Goal: Information Seeking & Learning: Learn about a topic

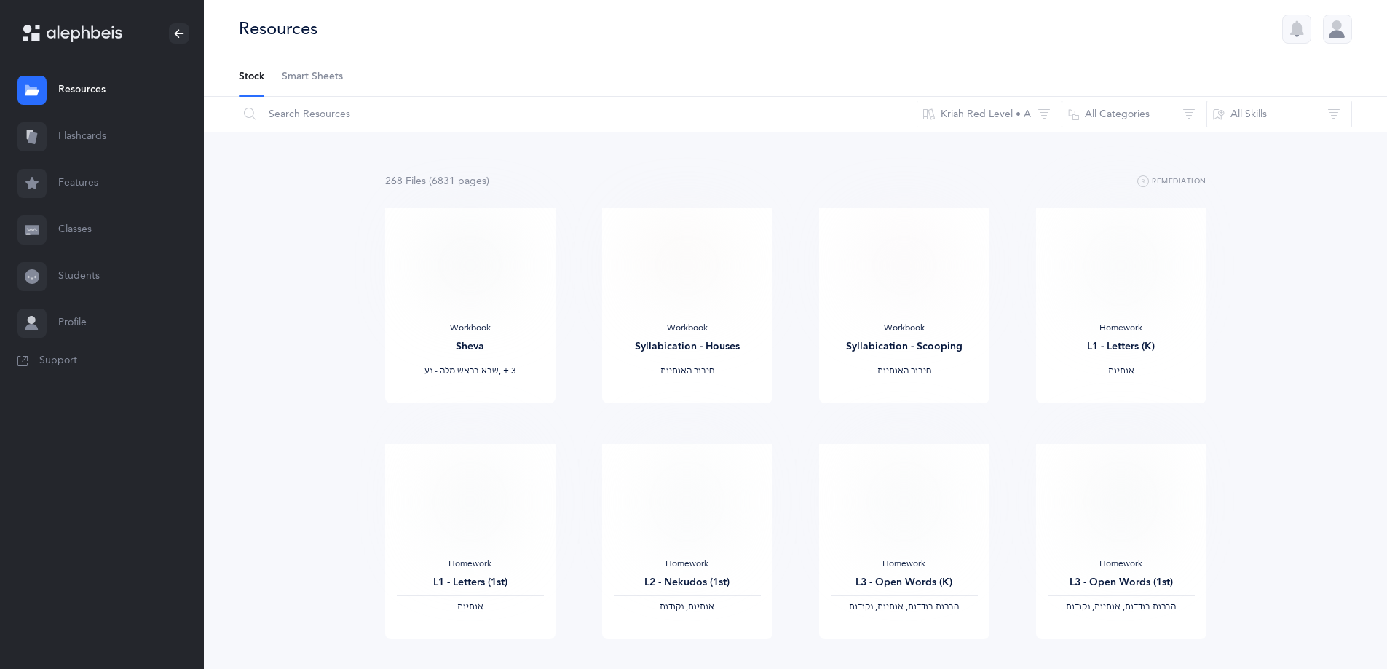
click at [71, 135] on link "Flashcards" at bounding box center [102, 137] width 204 height 47
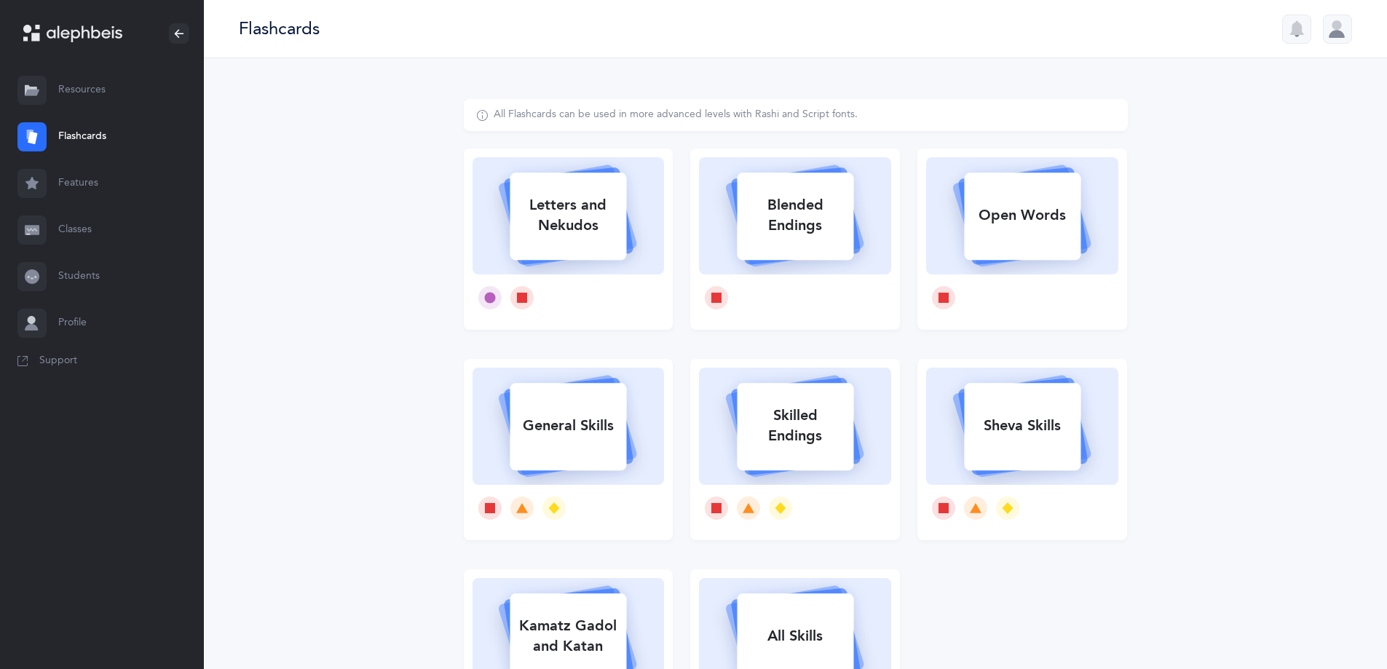
click at [562, 216] on div "Letters and Nekudos" at bounding box center [568, 215] width 116 height 58
select select
select select "single"
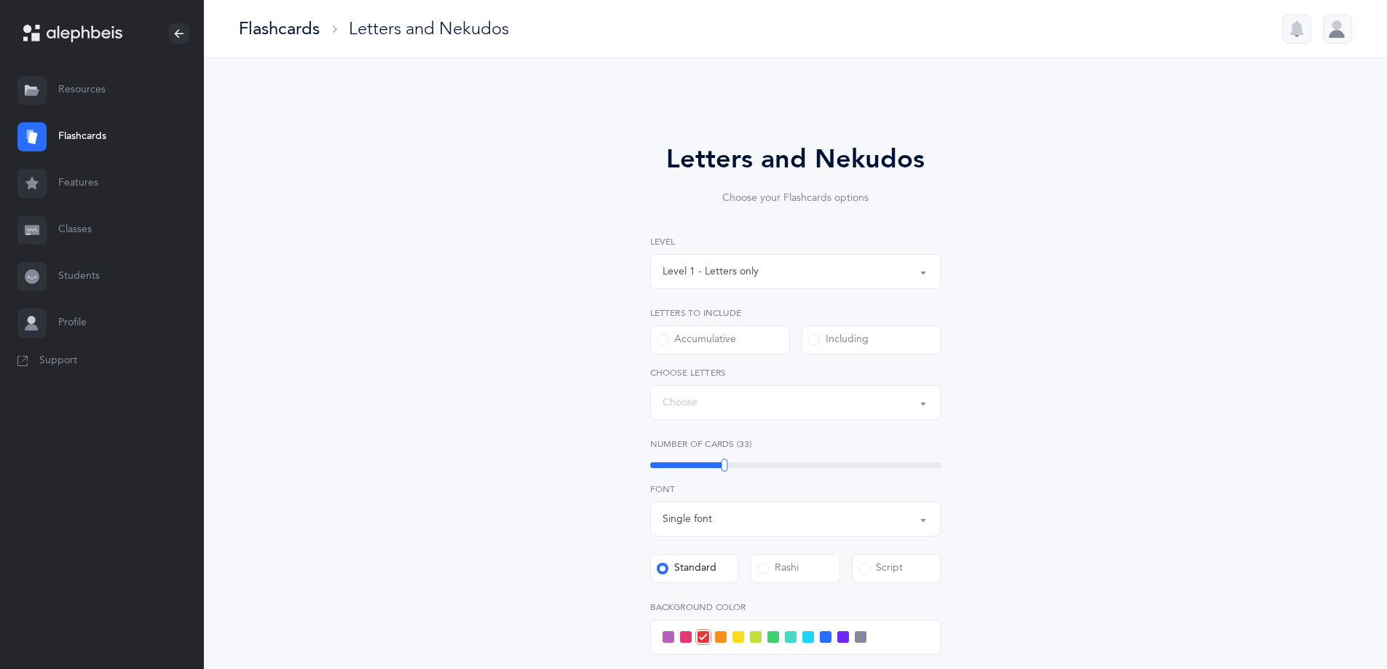
select select "27"
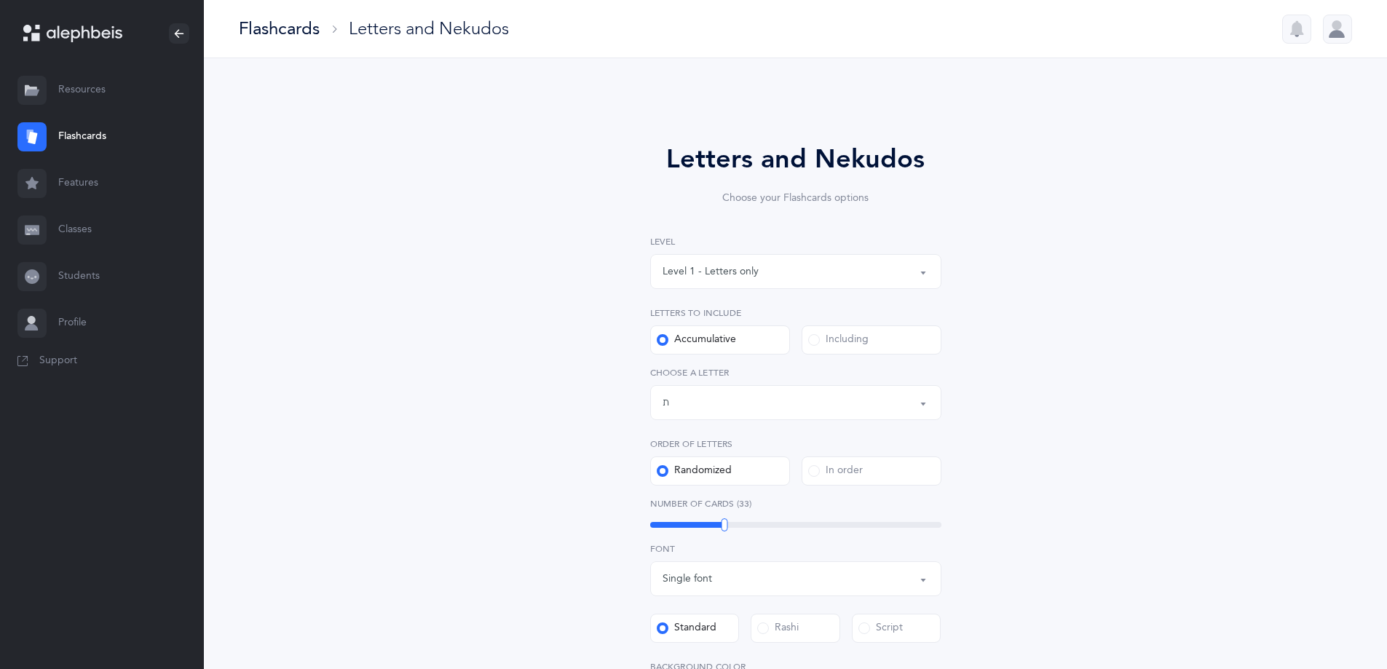
click at [815, 270] on div "Level 1 - Letters only" at bounding box center [796, 271] width 266 height 25
click at [781, 407] on span "Level 4 - Letters with [PERSON_NAME]" at bounding box center [763, 402] width 181 height 13
select select "4"
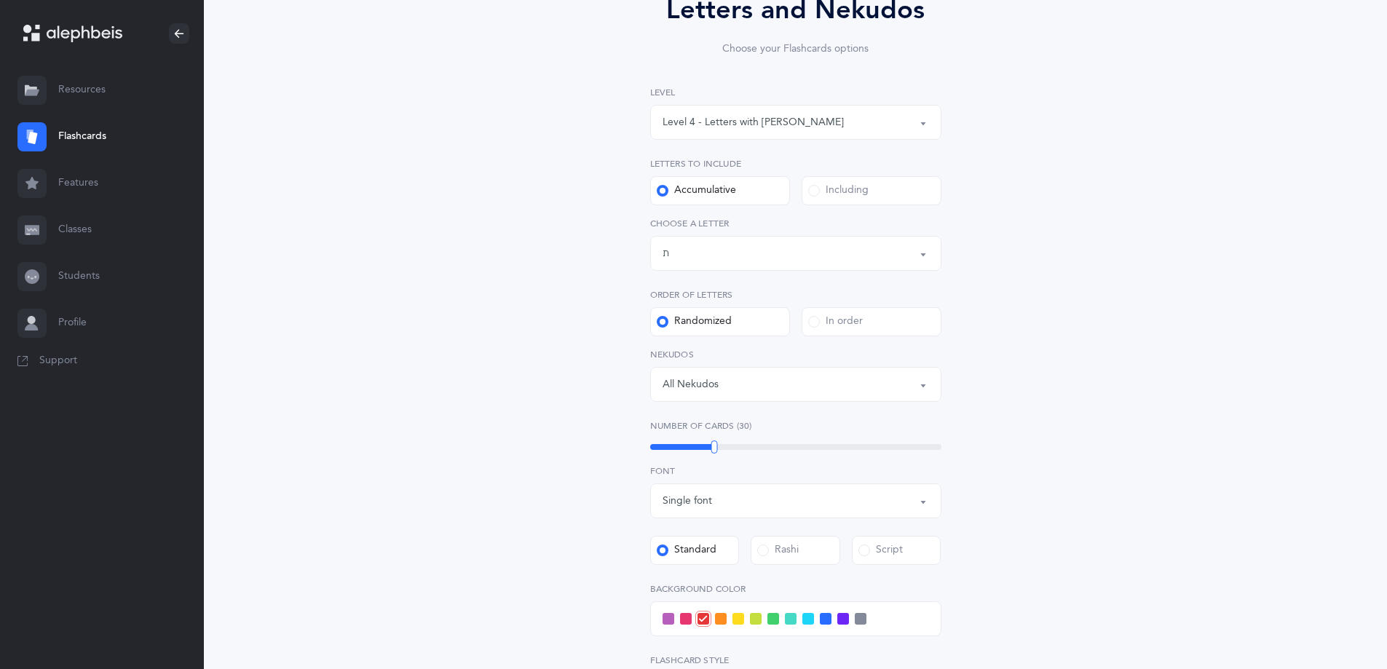
scroll to position [218, 0]
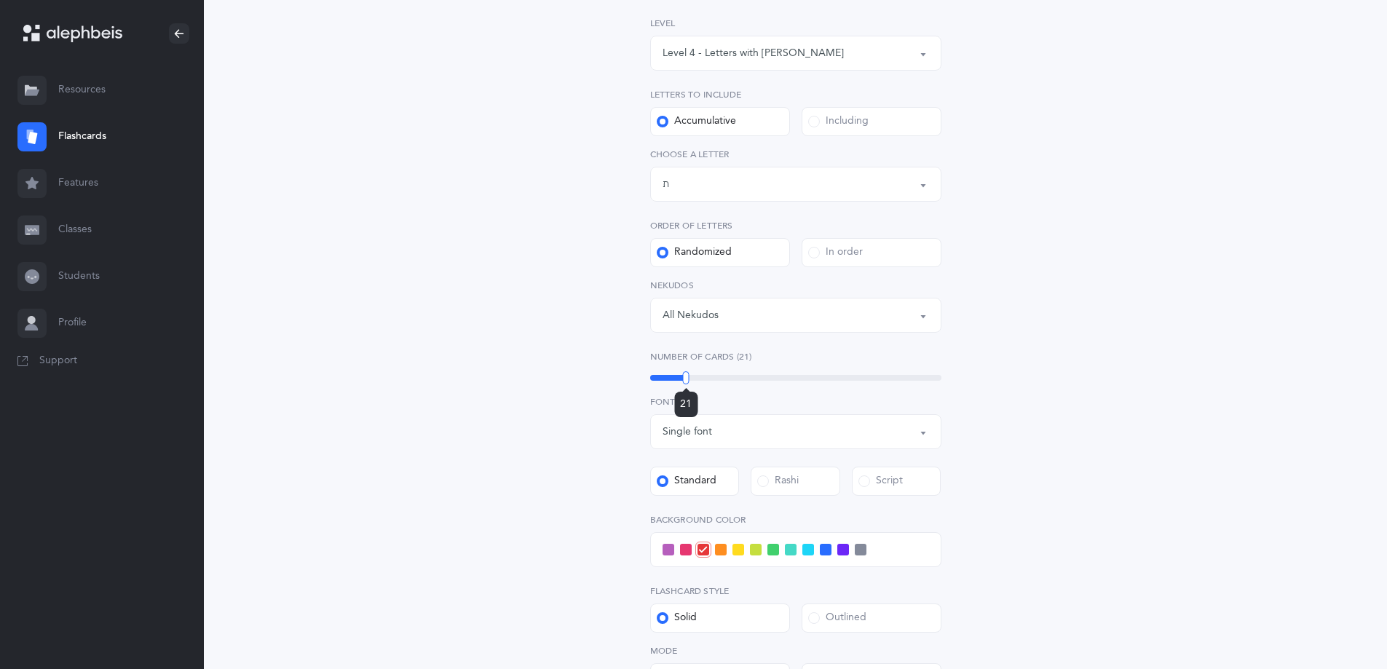
click at [686, 378] on div "21" at bounding box center [795, 378] width 291 height 6
click at [674, 376] on div "18" at bounding box center [795, 378] width 291 height 6
click at [882, 481] on div "Script" at bounding box center [880, 481] width 44 height 15
click at [0, 0] on input "Script" at bounding box center [0, 0] width 0 height 0
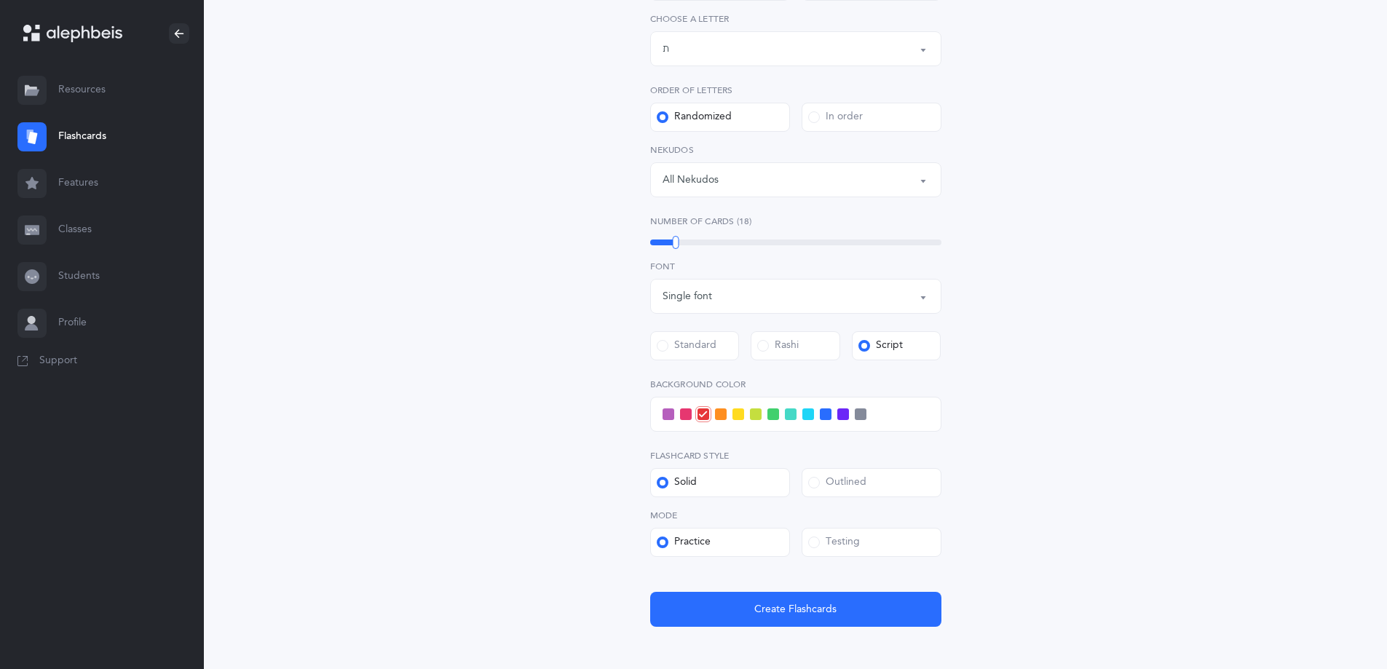
scroll to position [428, 0]
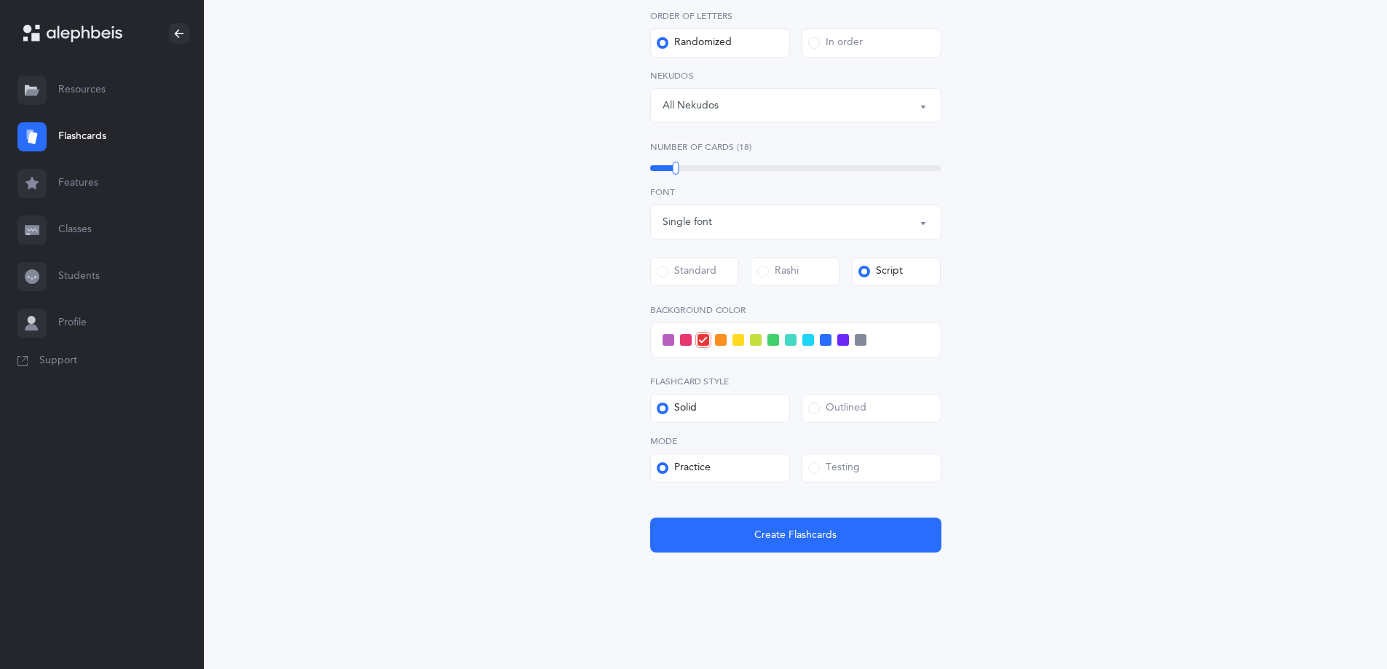
click at [832, 462] on div "Testing" at bounding box center [834, 468] width 52 height 15
click at [0, 0] on input "Testing" at bounding box center [0, 0] width 0 height 0
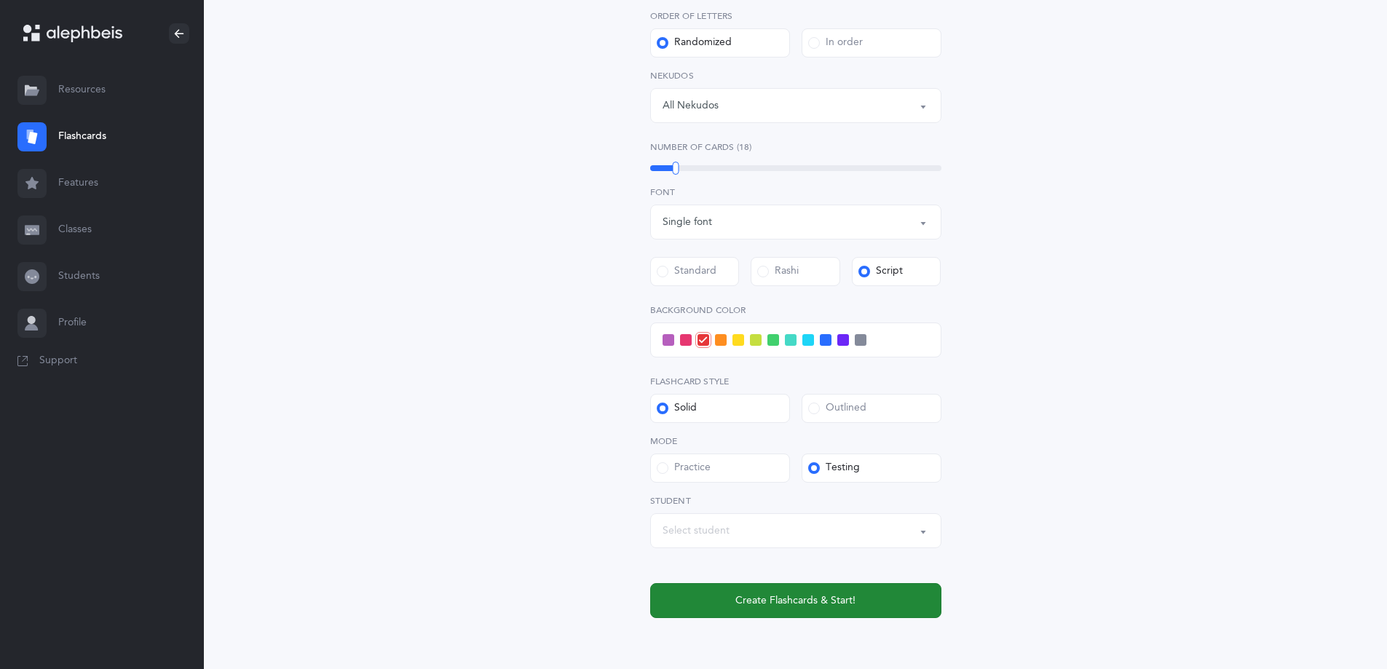
click at [765, 604] on span "Create Flashcards & Start!" at bounding box center [795, 600] width 120 height 15
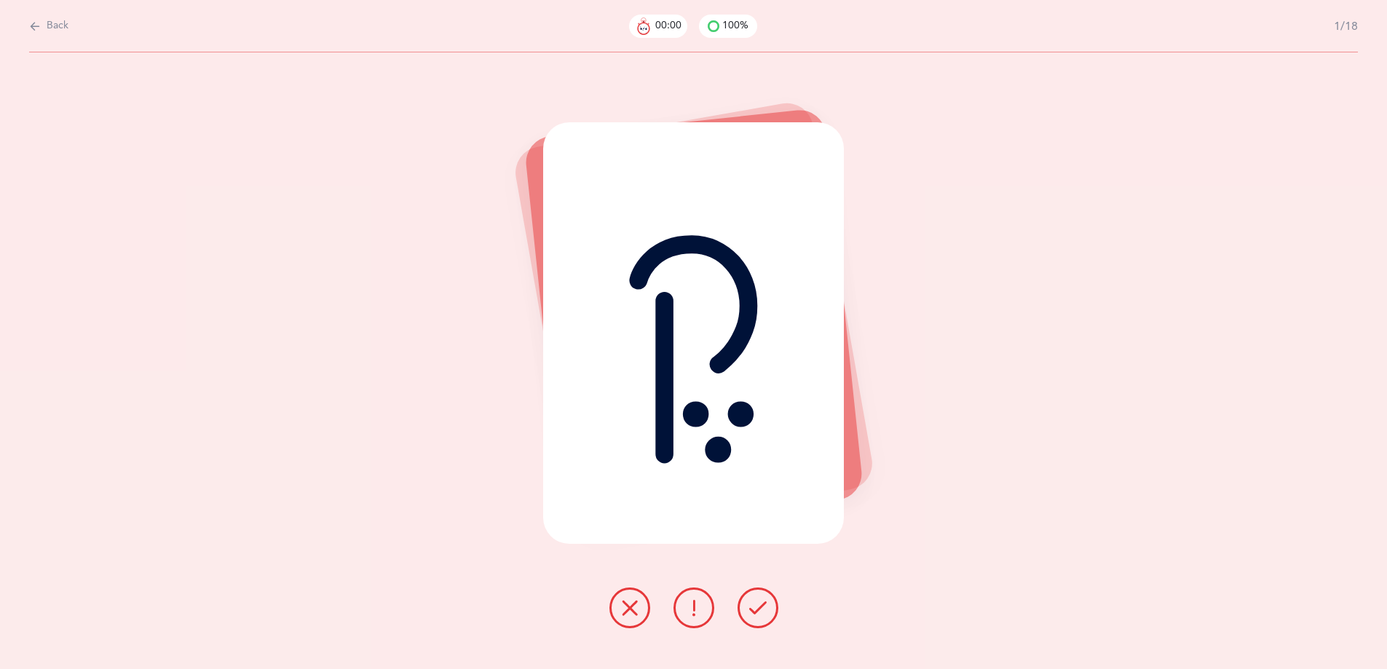
scroll to position [0, 0]
click at [765, 604] on icon at bounding box center [762, 607] width 17 height 17
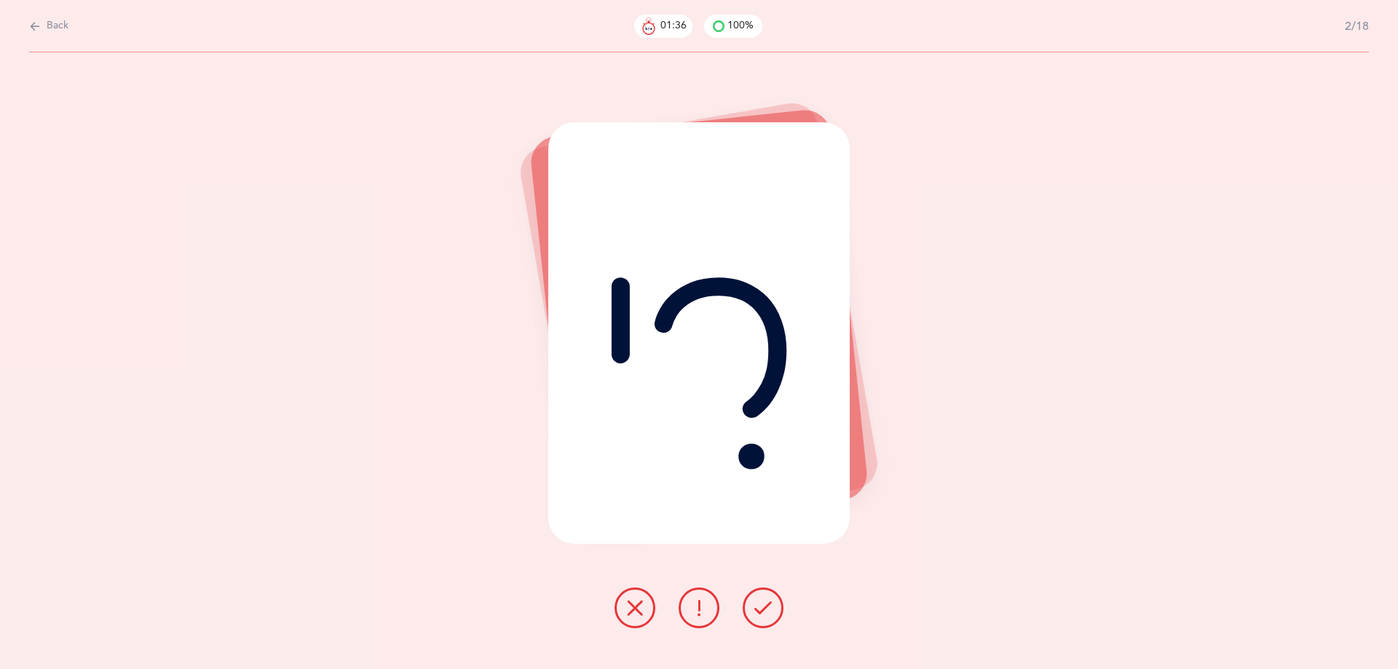
click at [765, 604] on icon at bounding box center [762, 607] width 17 height 17
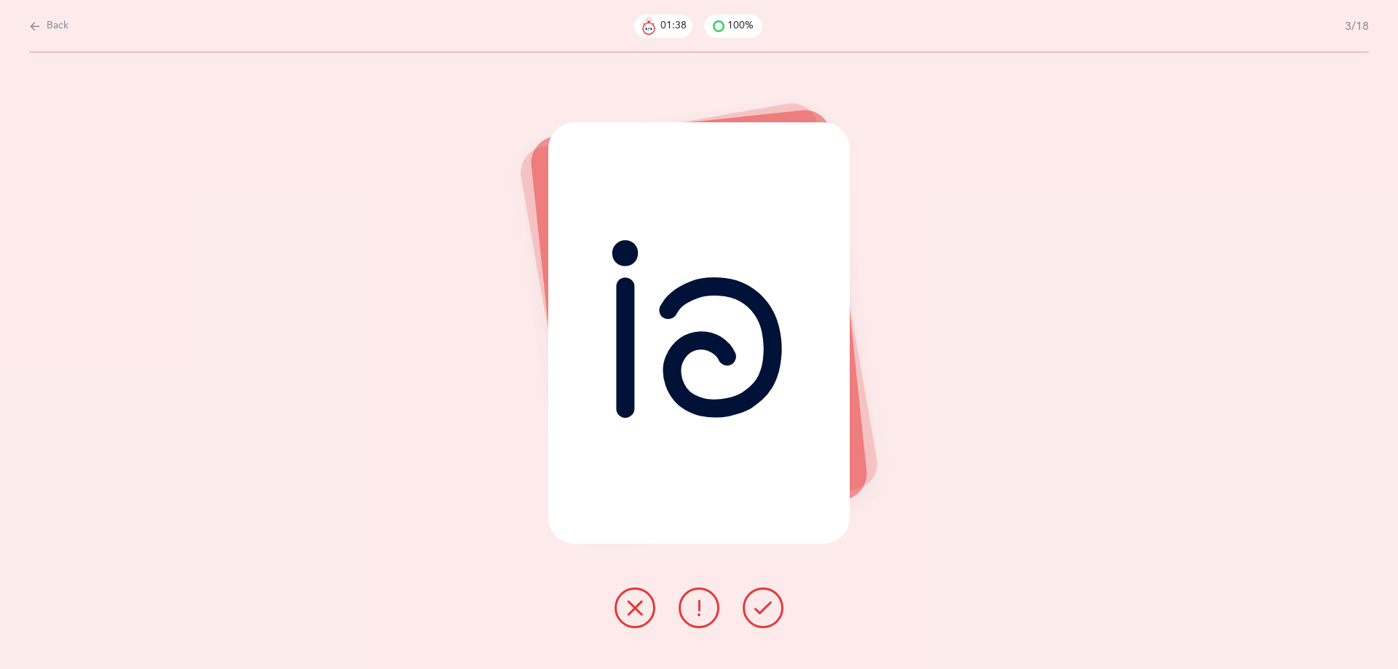
click at [765, 604] on icon at bounding box center [762, 607] width 17 height 17
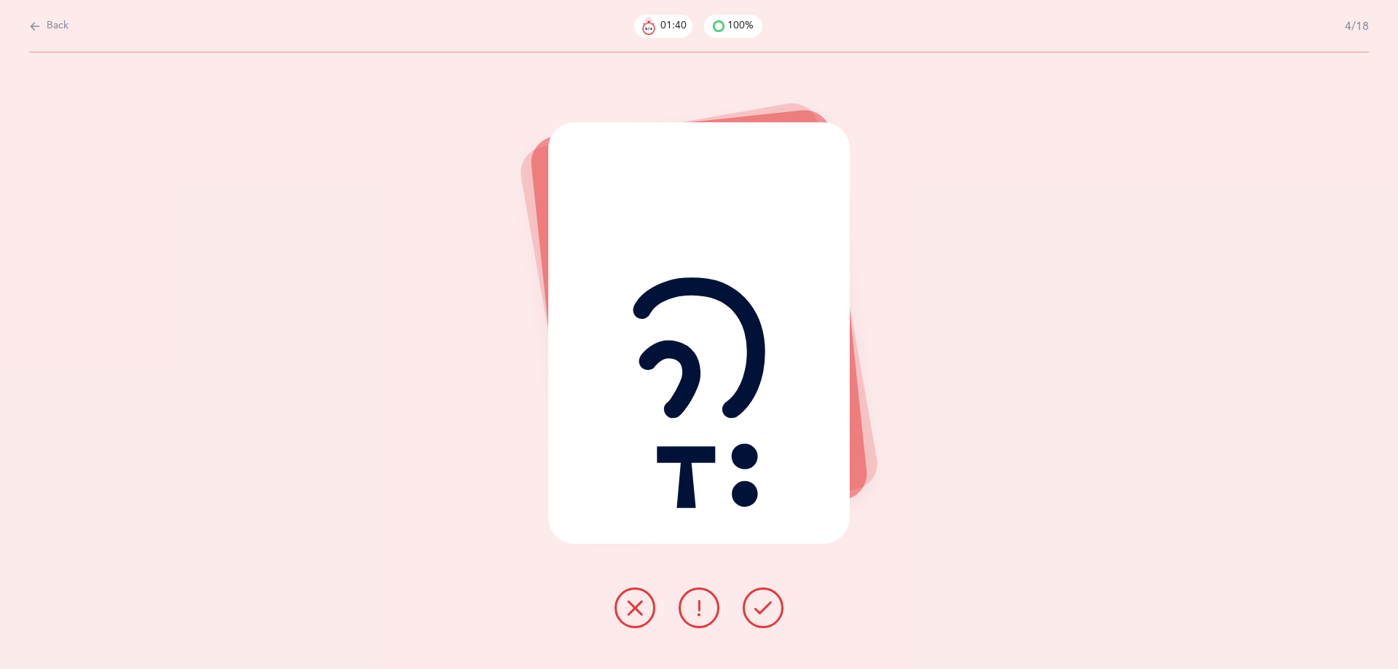
click at [765, 604] on icon at bounding box center [762, 607] width 17 height 17
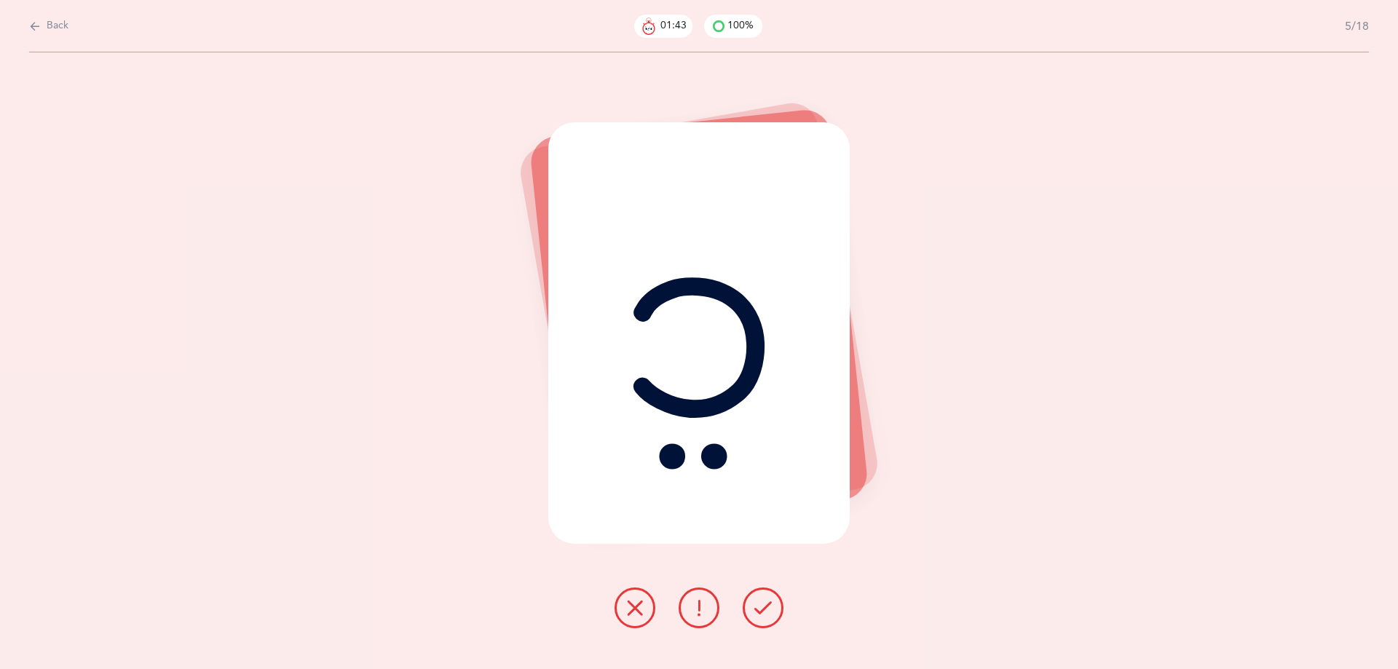
click at [765, 604] on icon at bounding box center [762, 607] width 17 height 17
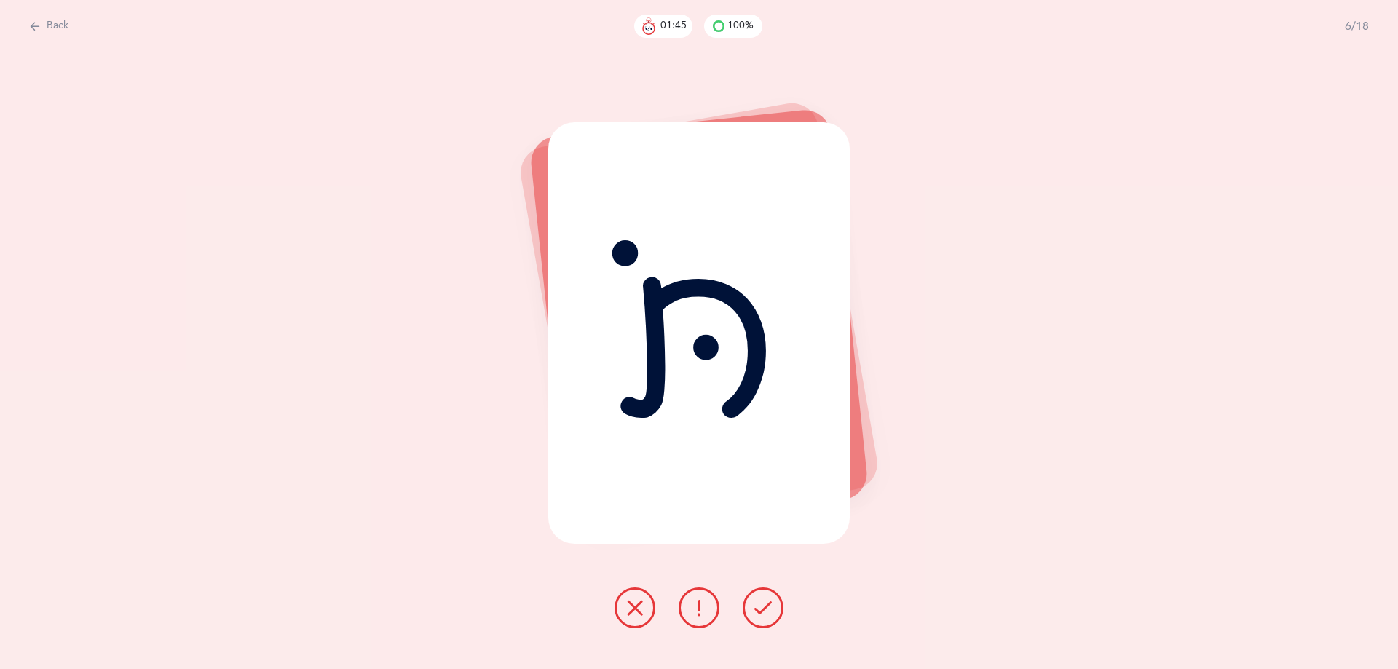
click at [765, 604] on icon at bounding box center [762, 607] width 17 height 17
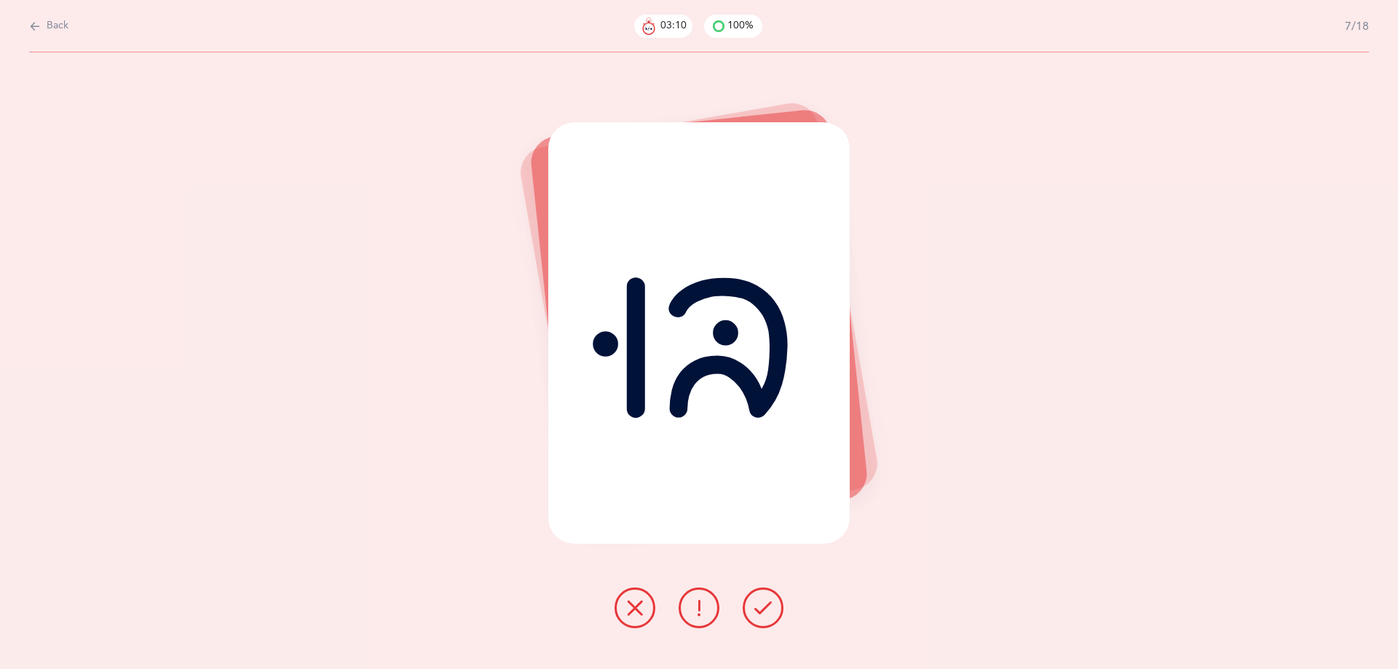
click at [762, 610] on icon at bounding box center [762, 607] width 17 height 17
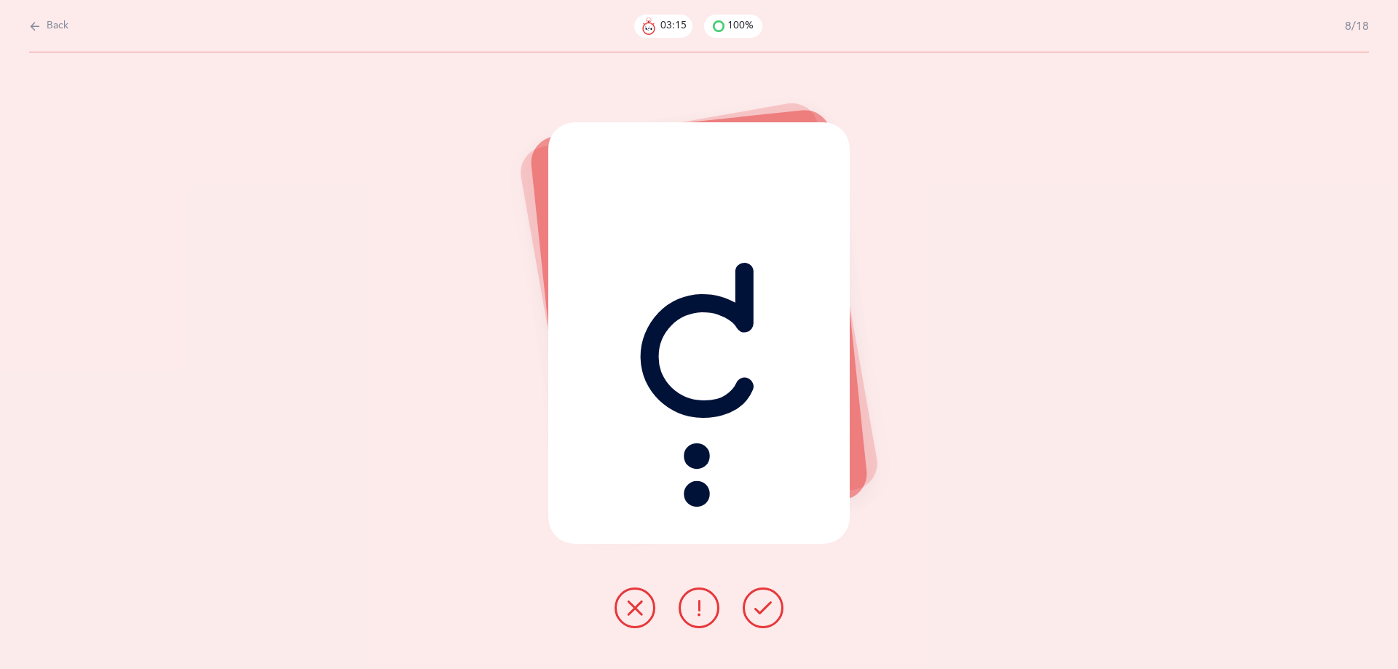
click at [762, 610] on icon at bounding box center [762, 607] width 17 height 17
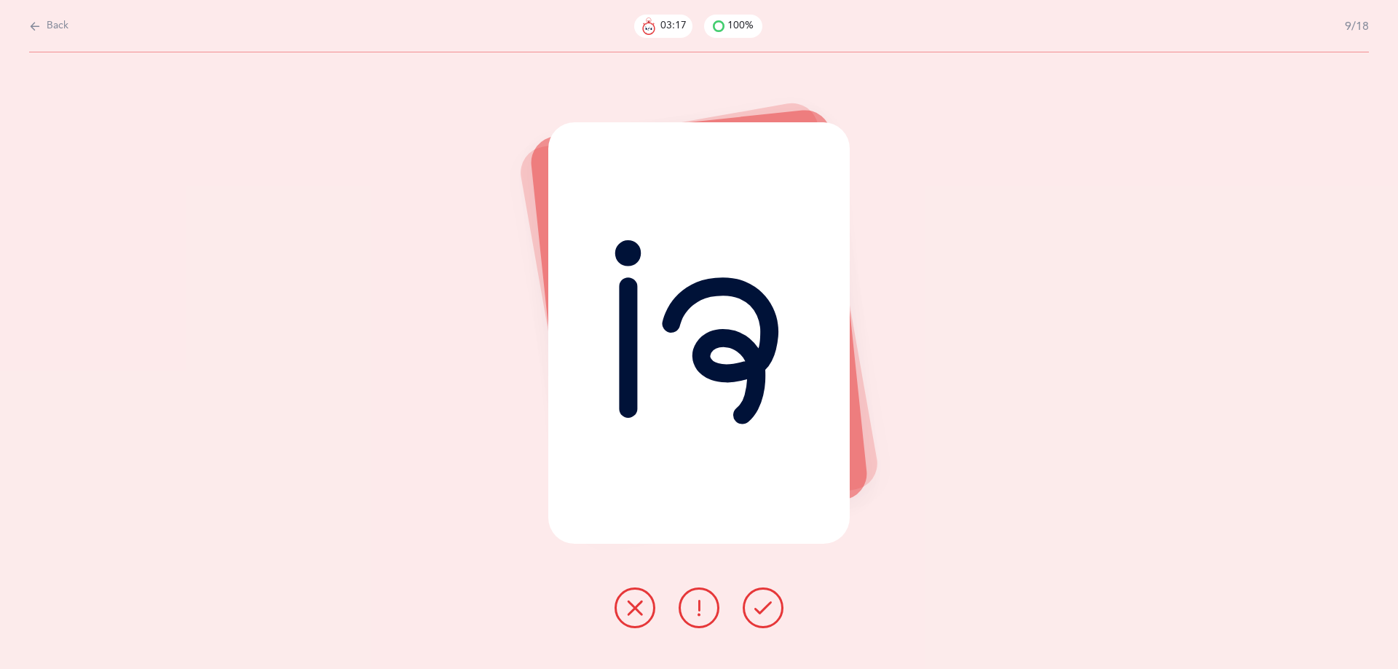
click at [762, 610] on icon at bounding box center [762, 607] width 17 height 17
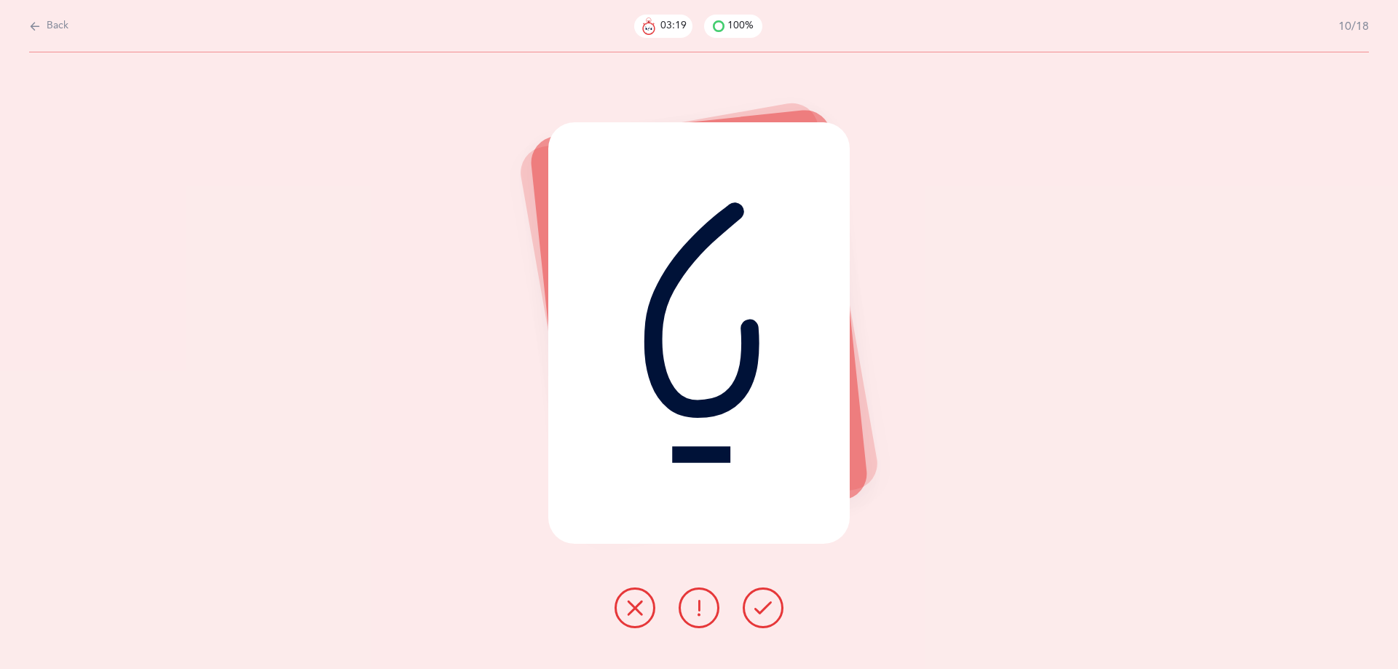
click at [762, 610] on icon at bounding box center [762, 607] width 17 height 17
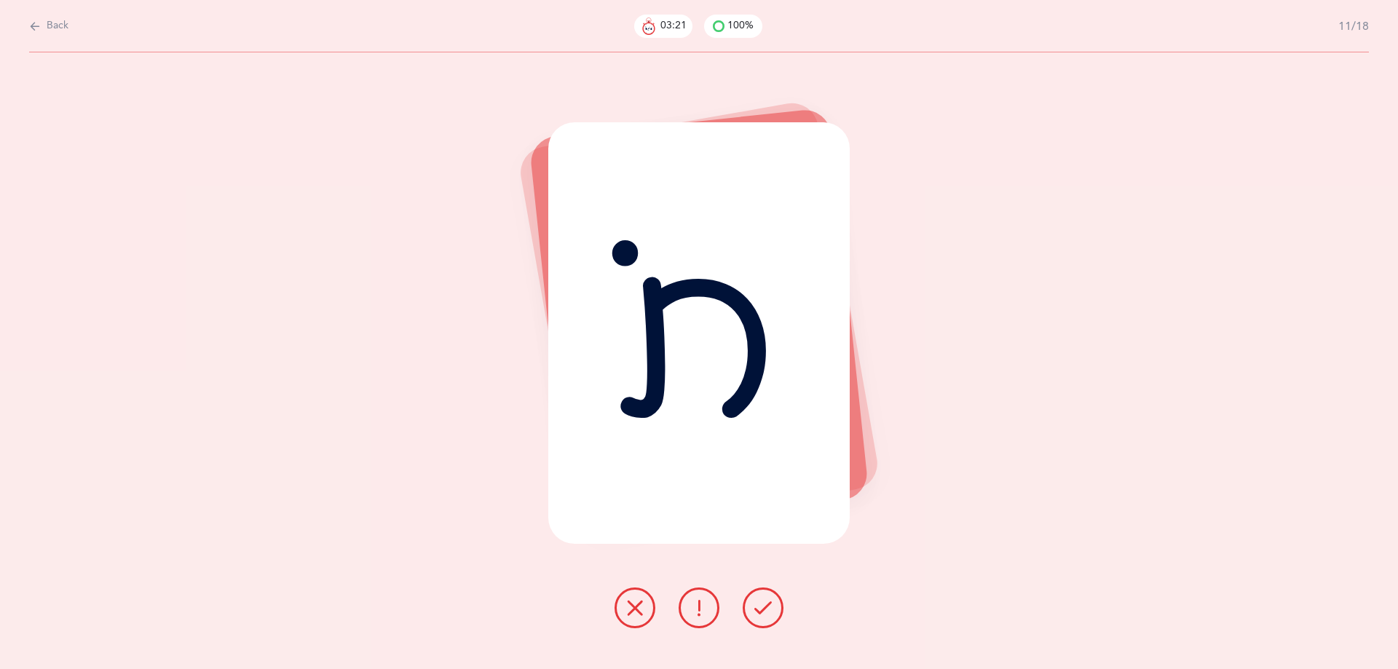
click at [762, 596] on button at bounding box center [763, 608] width 41 height 41
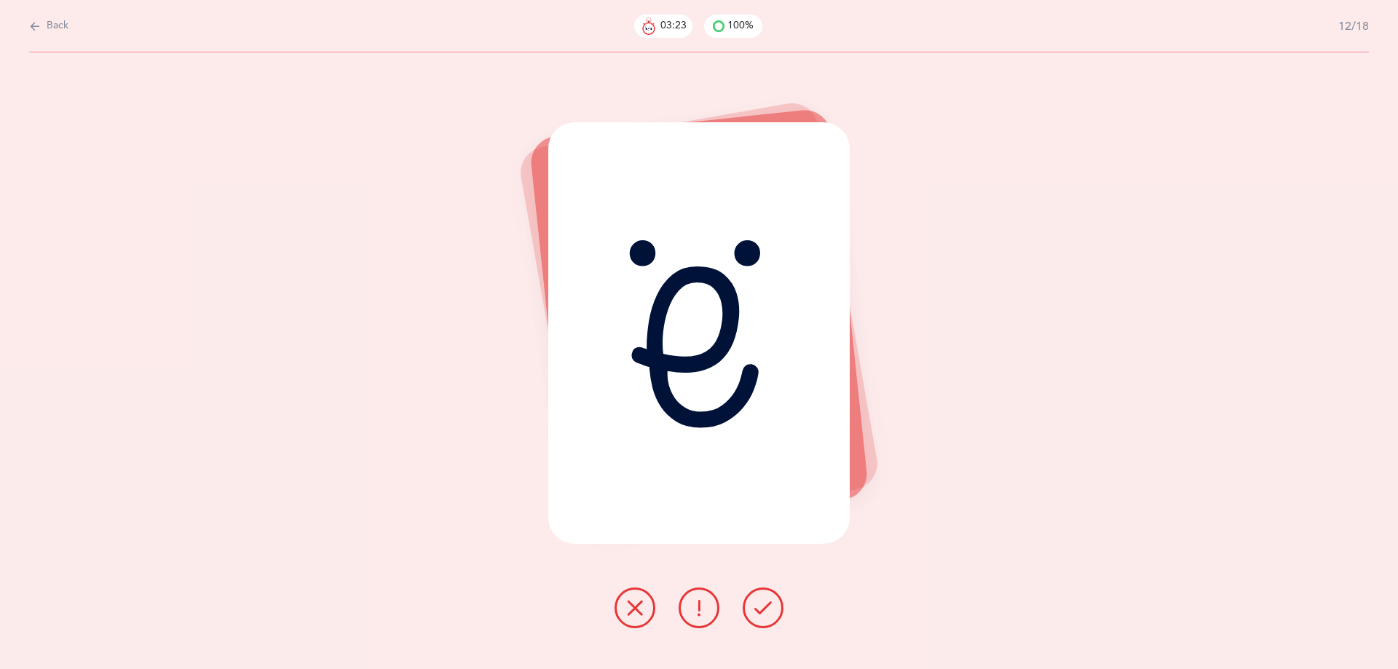
click at [763, 596] on button at bounding box center [763, 608] width 41 height 41
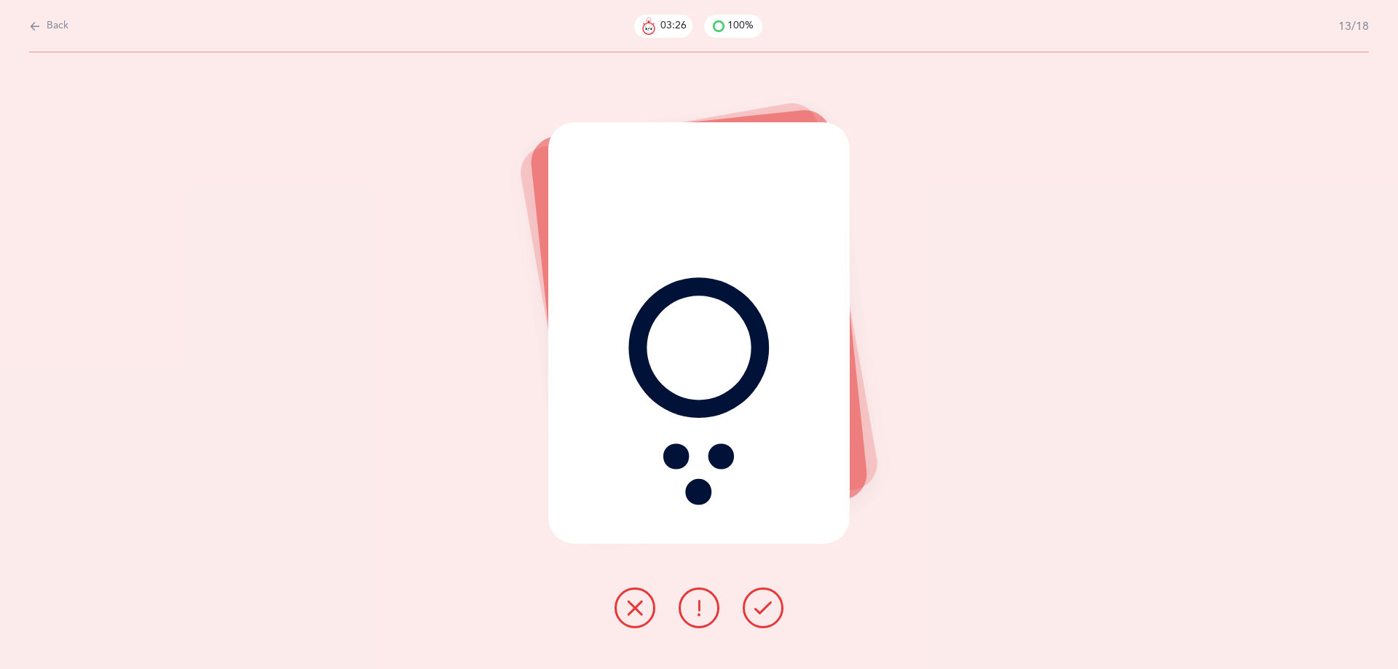
click at [765, 602] on icon at bounding box center [762, 607] width 17 height 17
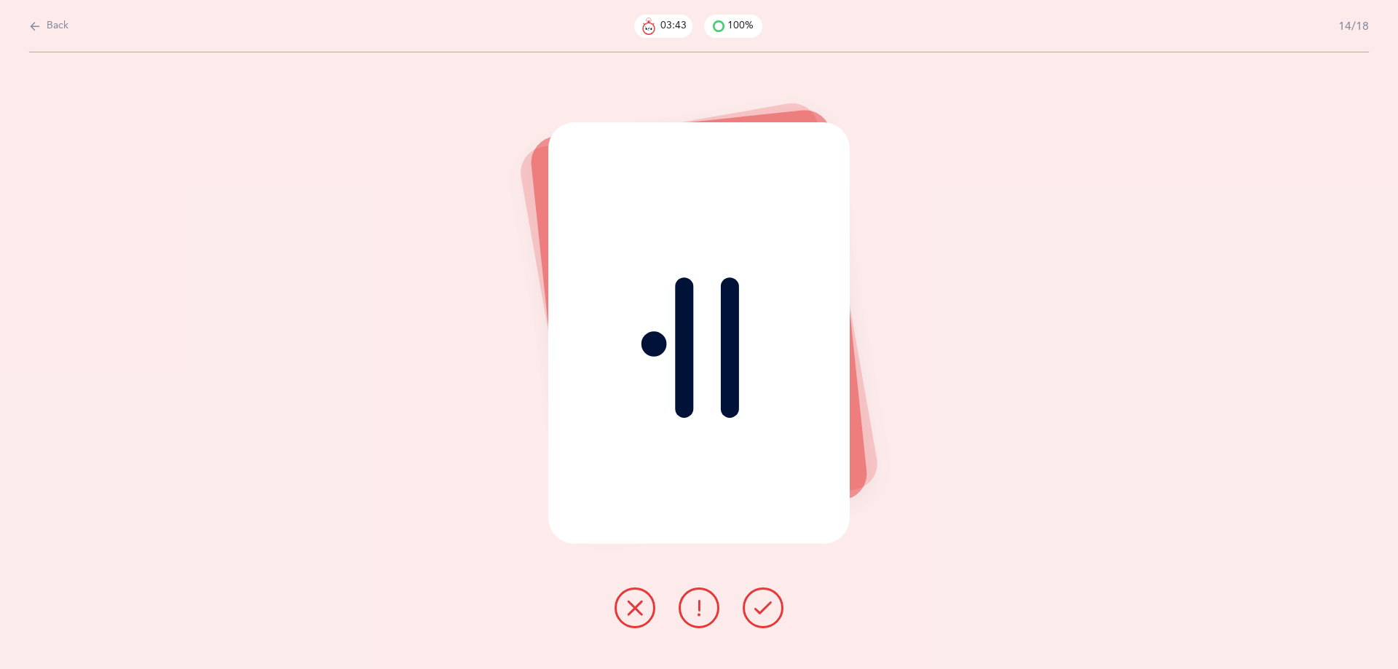
click at [765, 602] on icon at bounding box center [762, 607] width 17 height 17
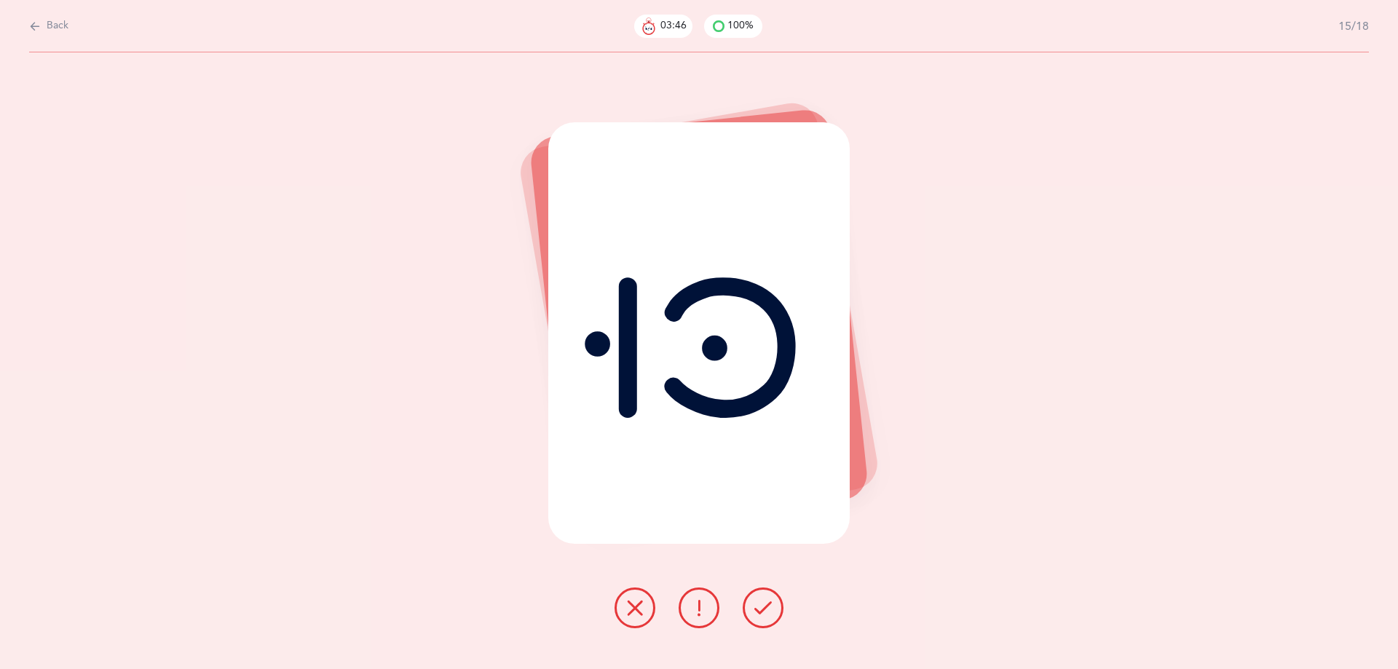
click at [765, 602] on icon at bounding box center [762, 607] width 17 height 17
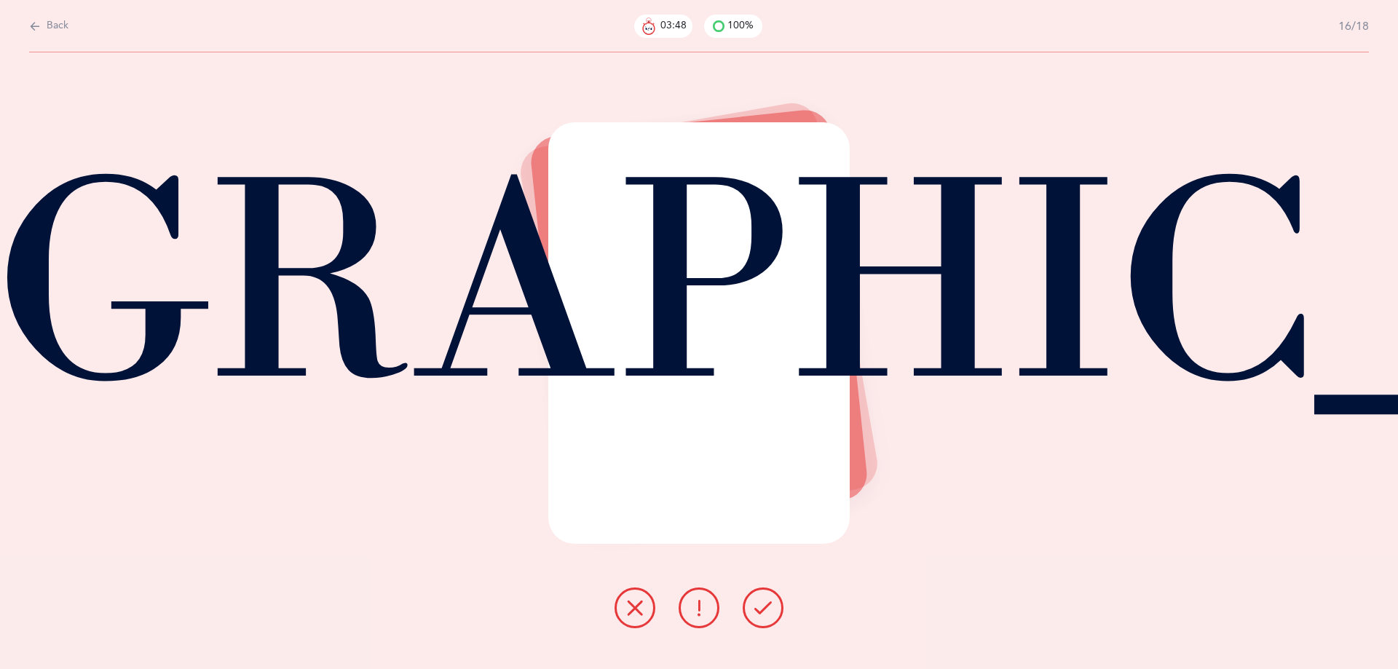
click at [765, 602] on icon at bounding box center [762, 607] width 17 height 17
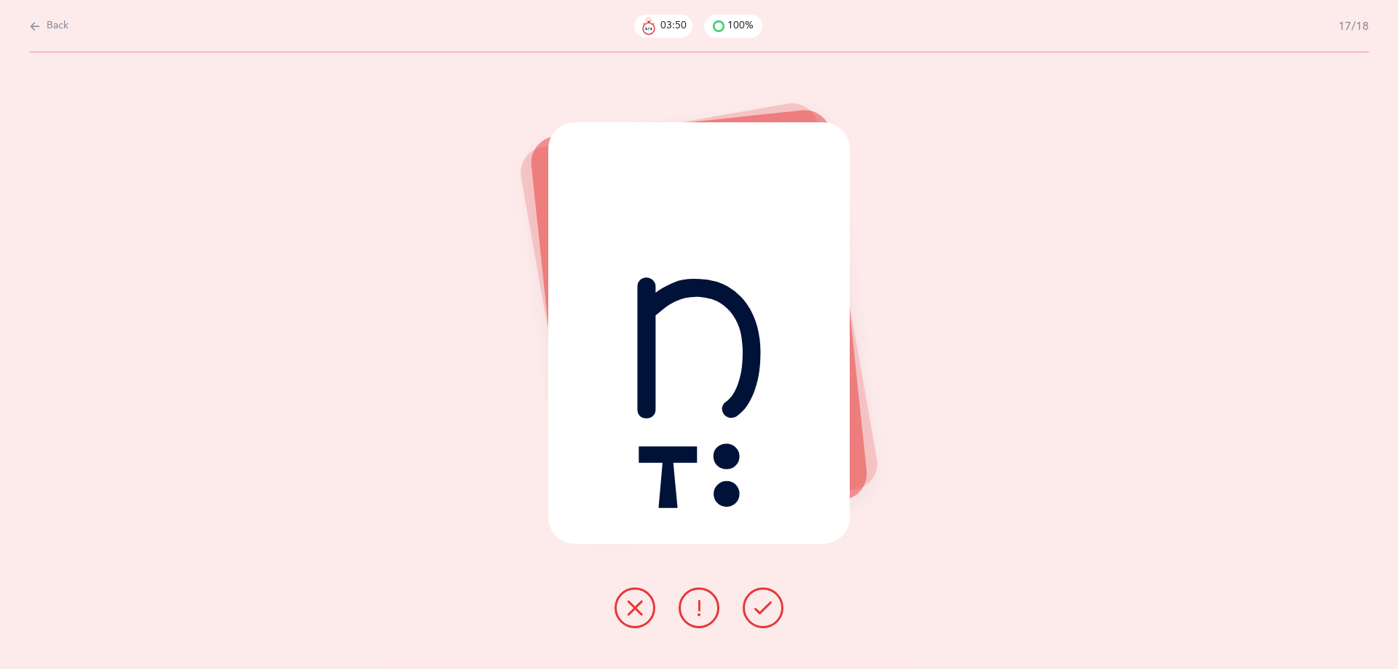
click at [765, 602] on icon at bounding box center [762, 607] width 17 height 17
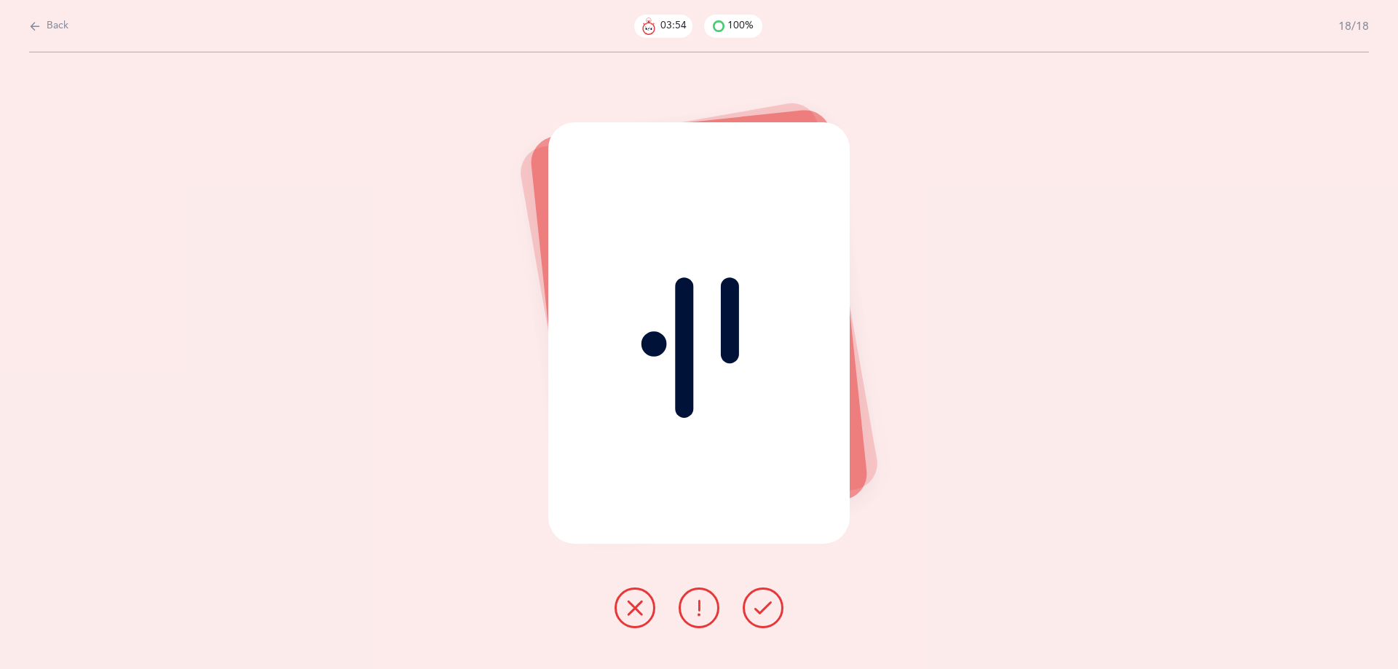
click at [765, 602] on icon at bounding box center [762, 607] width 17 height 17
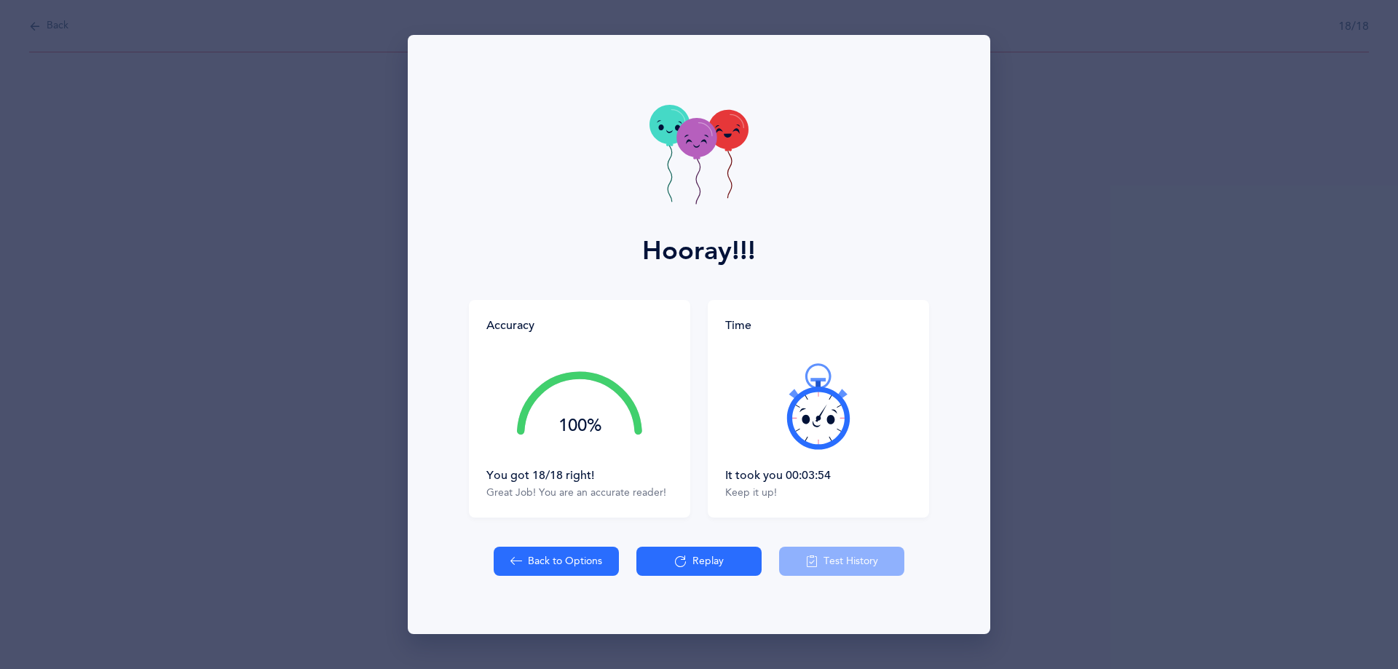
click at [572, 554] on button "Back to Options" at bounding box center [556, 561] width 125 height 29
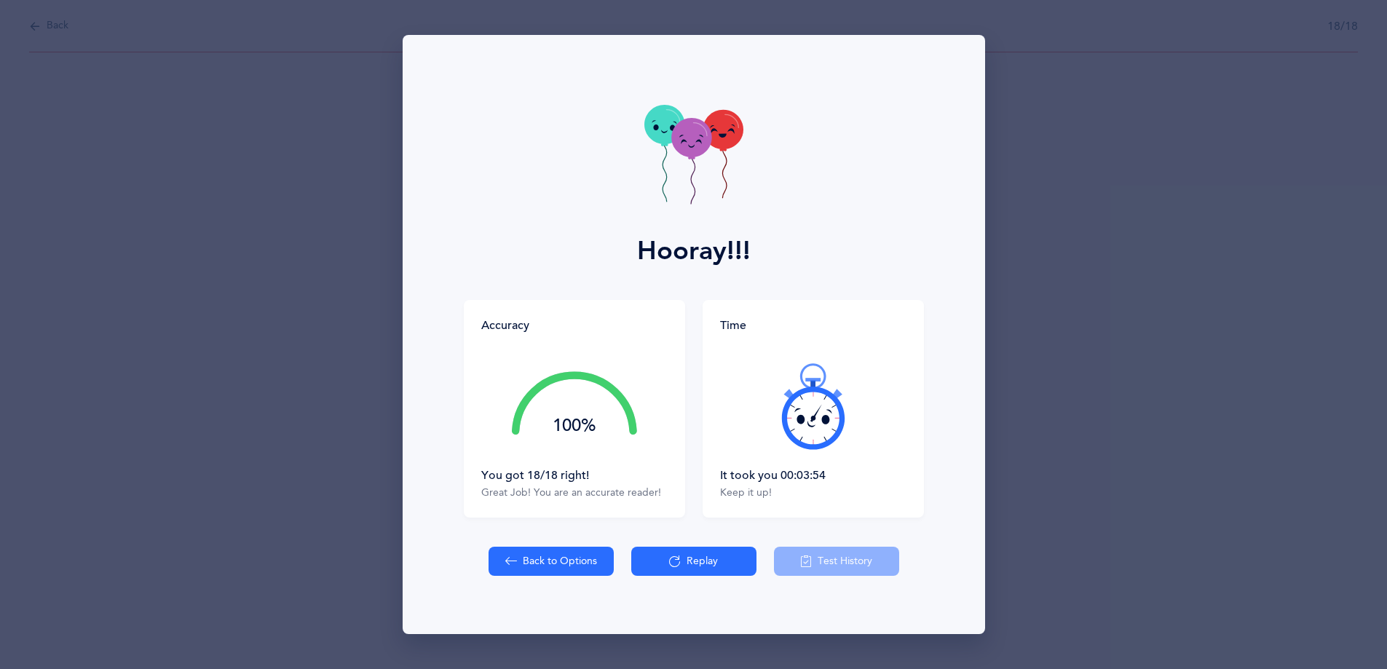
select select "4"
select select "27"
select select "single"
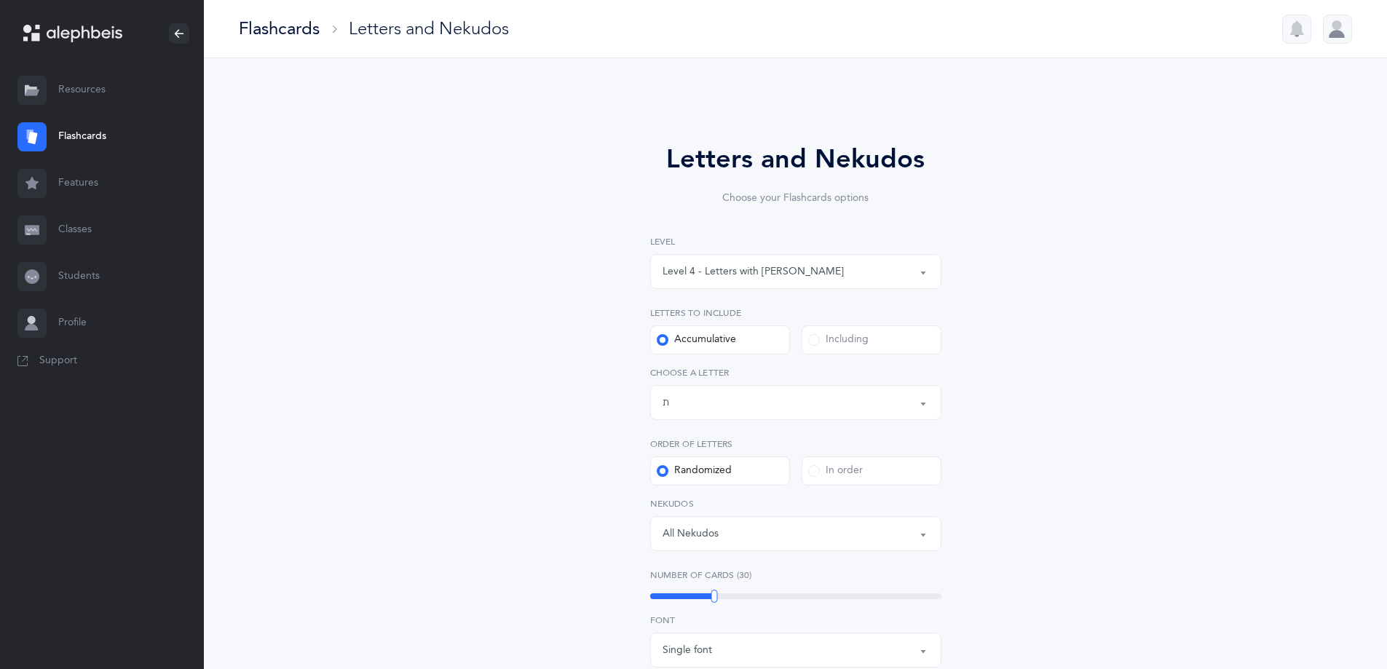
click at [65, 134] on link "Flashcards" at bounding box center [102, 137] width 204 height 47
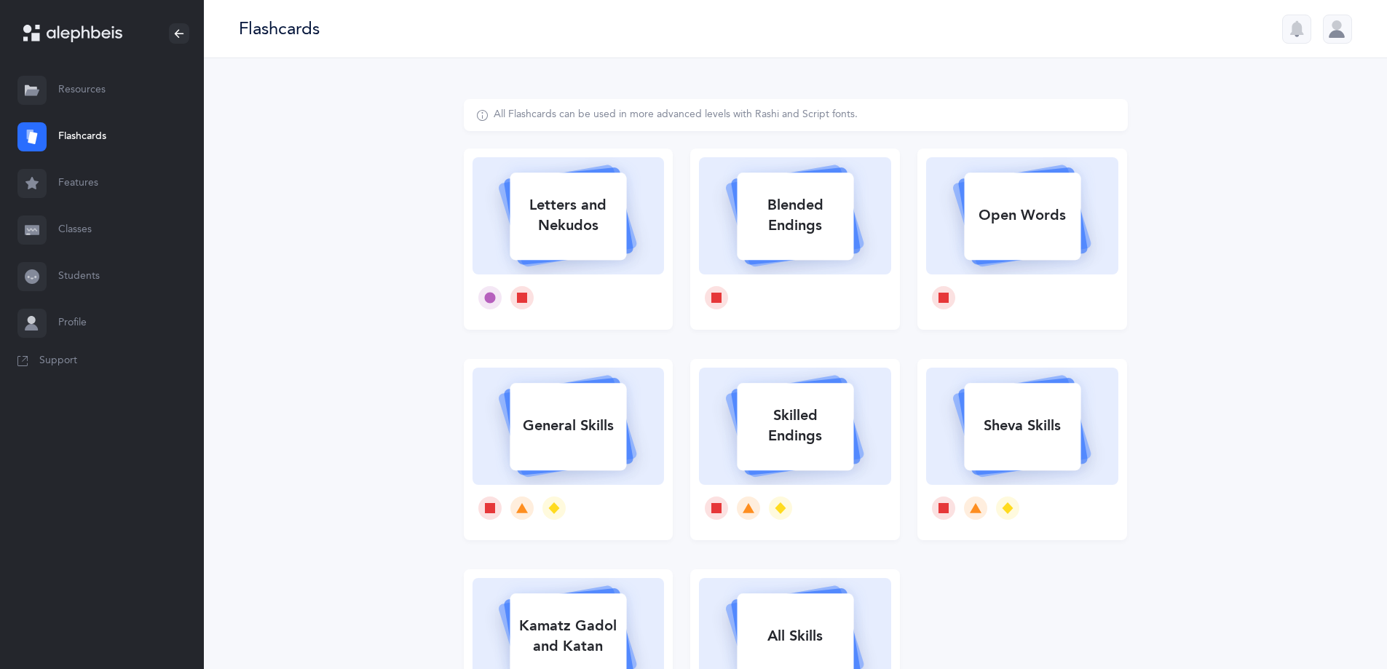
click at [1000, 420] on div "Sheva Skills" at bounding box center [1022, 426] width 116 height 38
select select
select select "single"
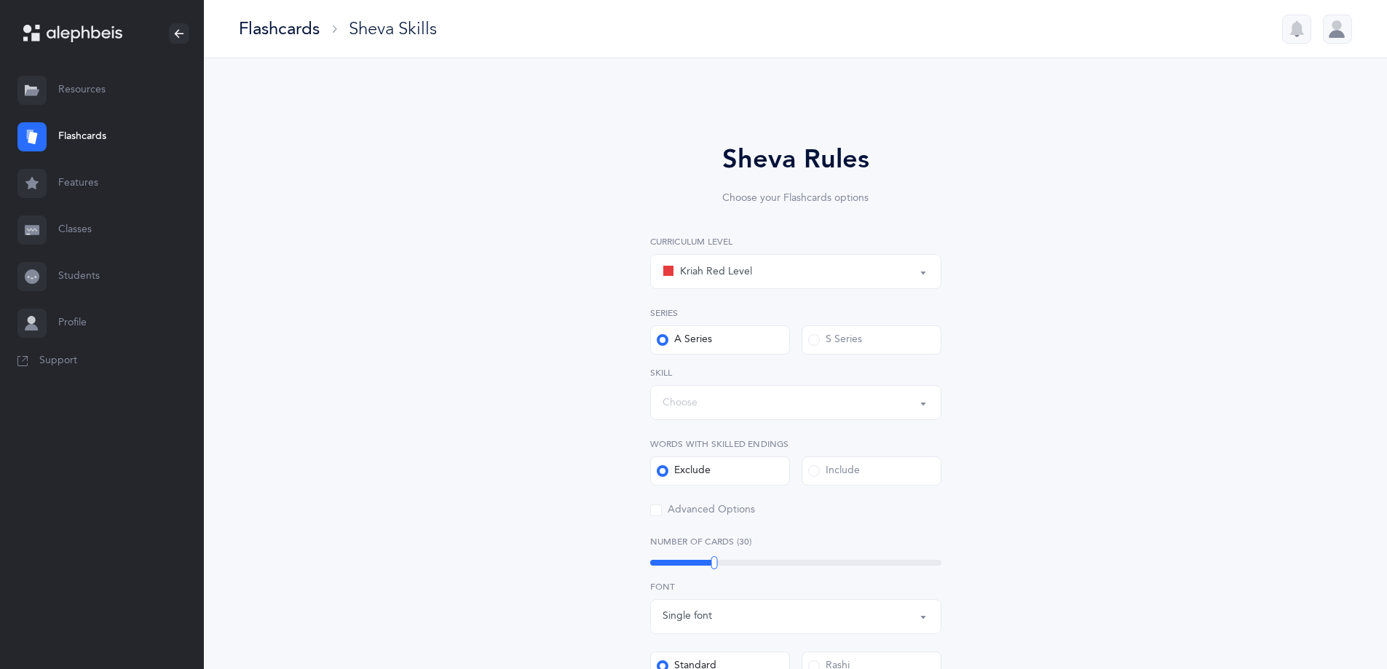
click at [699, 402] on div "Choose" at bounding box center [796, 402] width 266 height 25
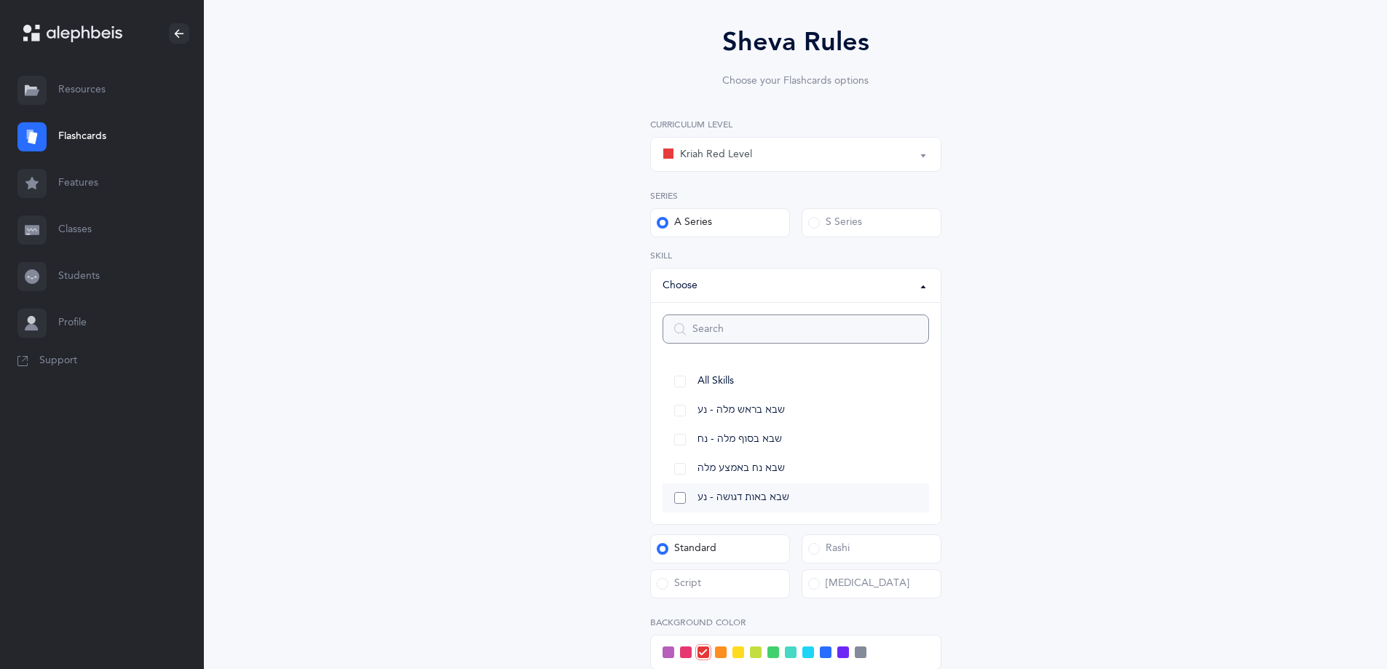
scroll to position [146, 0]
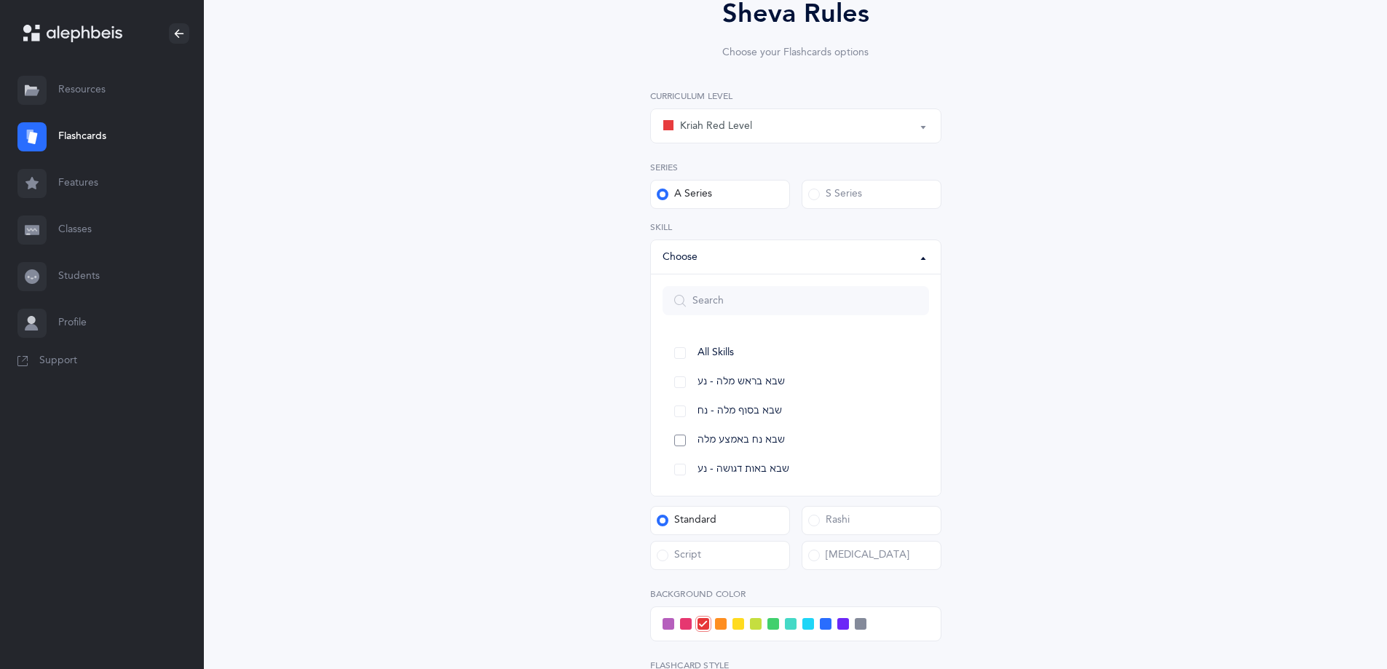
click at [758, 443] on span "שבא נח באמצע מלה" at bounding box center [741, 440] width 87 height 13
click at [759, 468] on span "שבא באות דגושה - נע" at bounding box center [744, 469] width 92 height 13
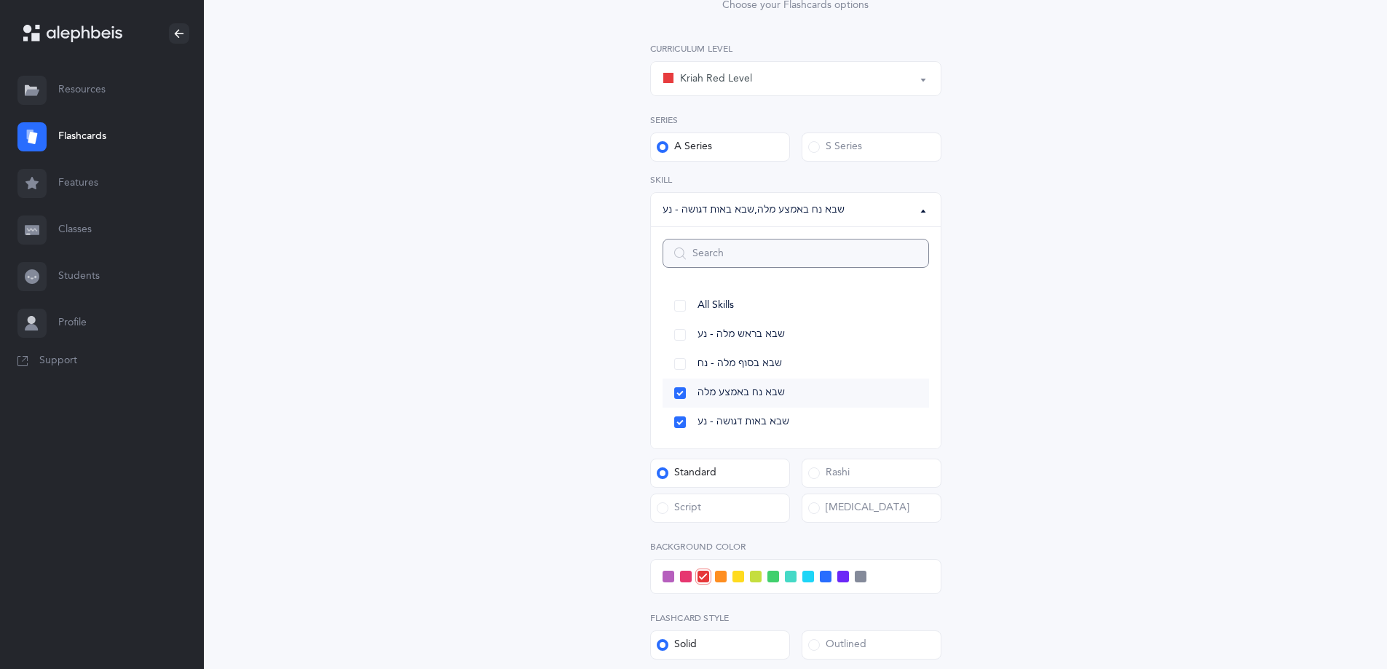
scroll to position [218, 0]
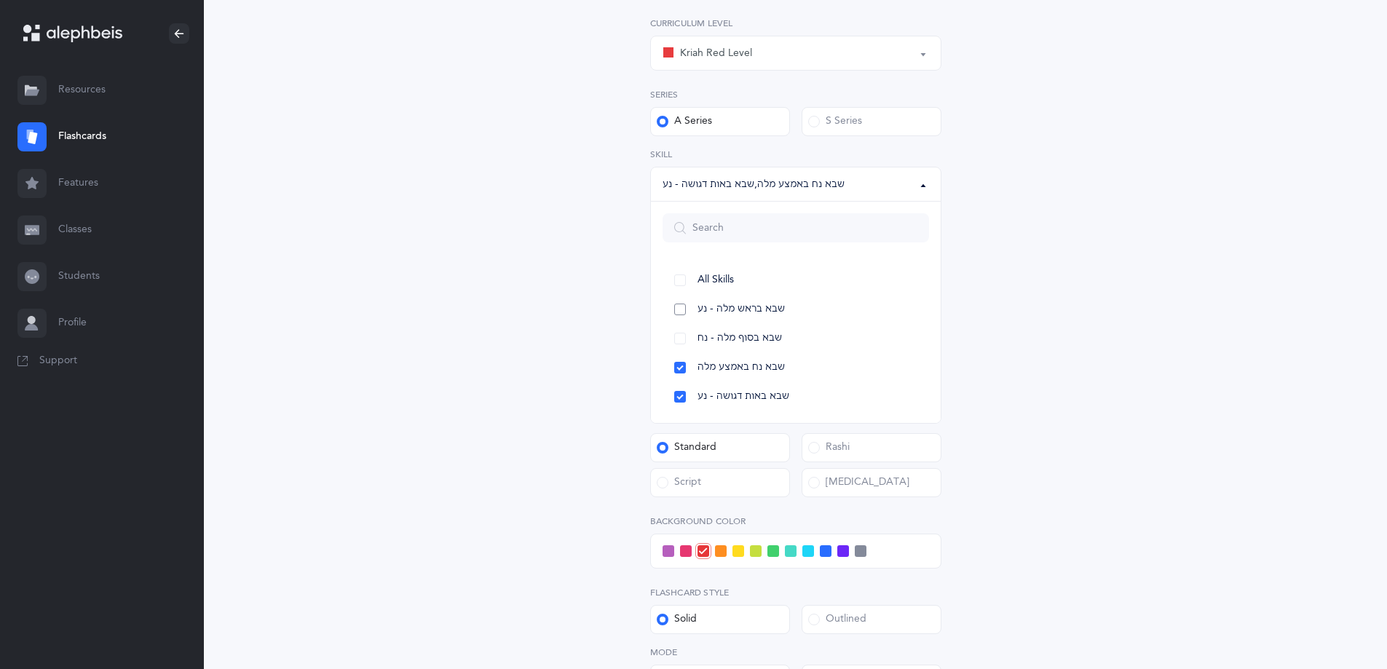
click at [766, 313] on span "שבא בראש מלה - נע" at bounding box center [741, 309] width 87 height 13
select select "12"
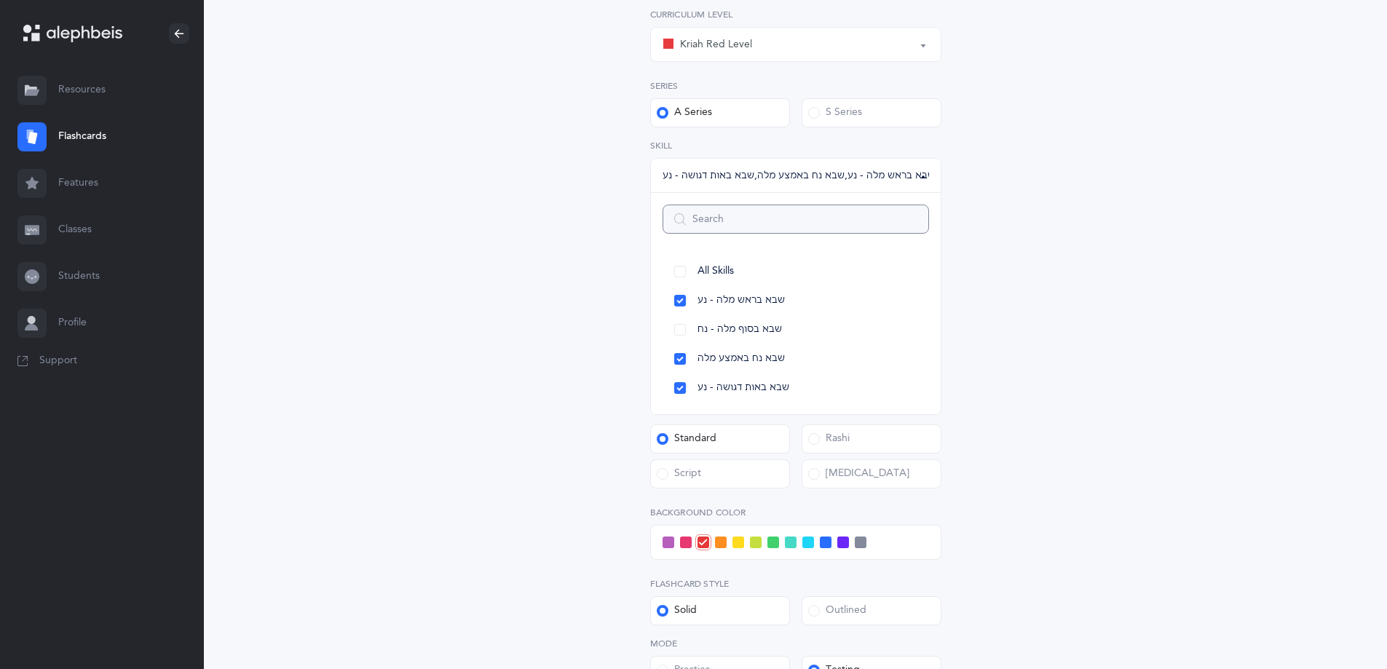
scroll to position [204, 0]
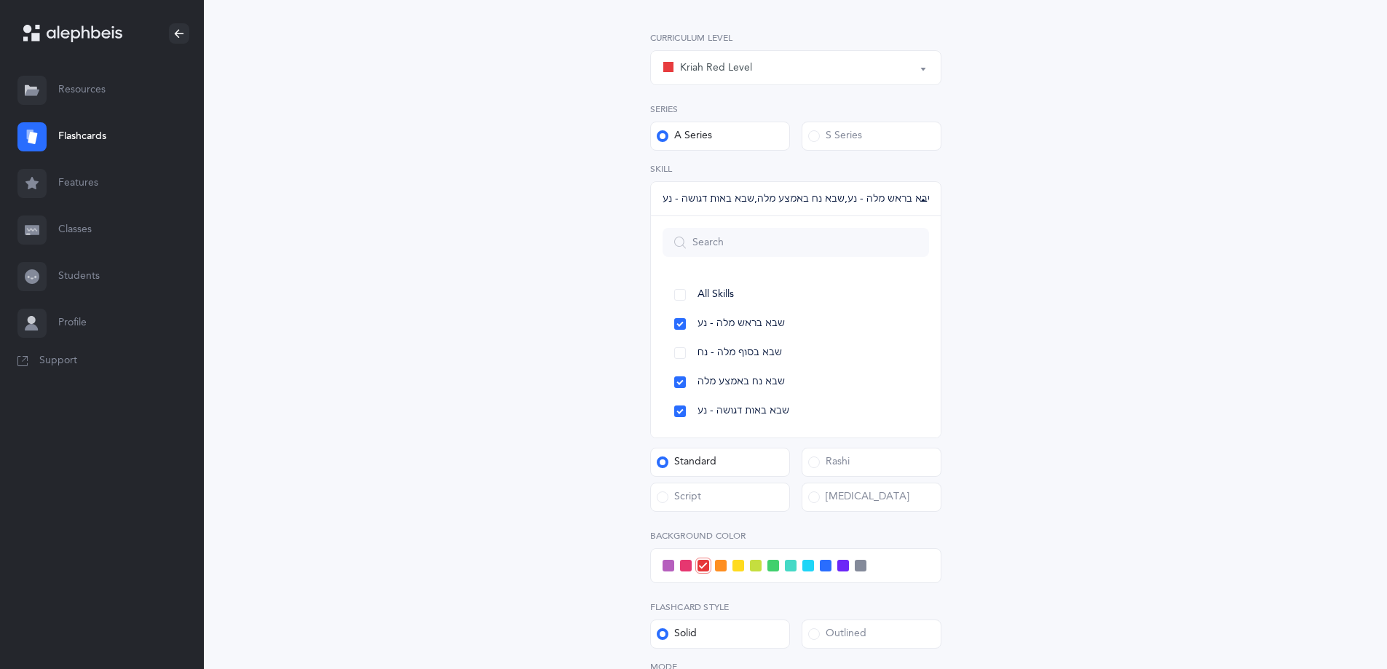
click at [1001, 543] on div "Sheva Rules Choose your Flashcards options Kriah Red Level Kriah Orange Level K…" at bounding box center [796, 398] width 664 height 1007
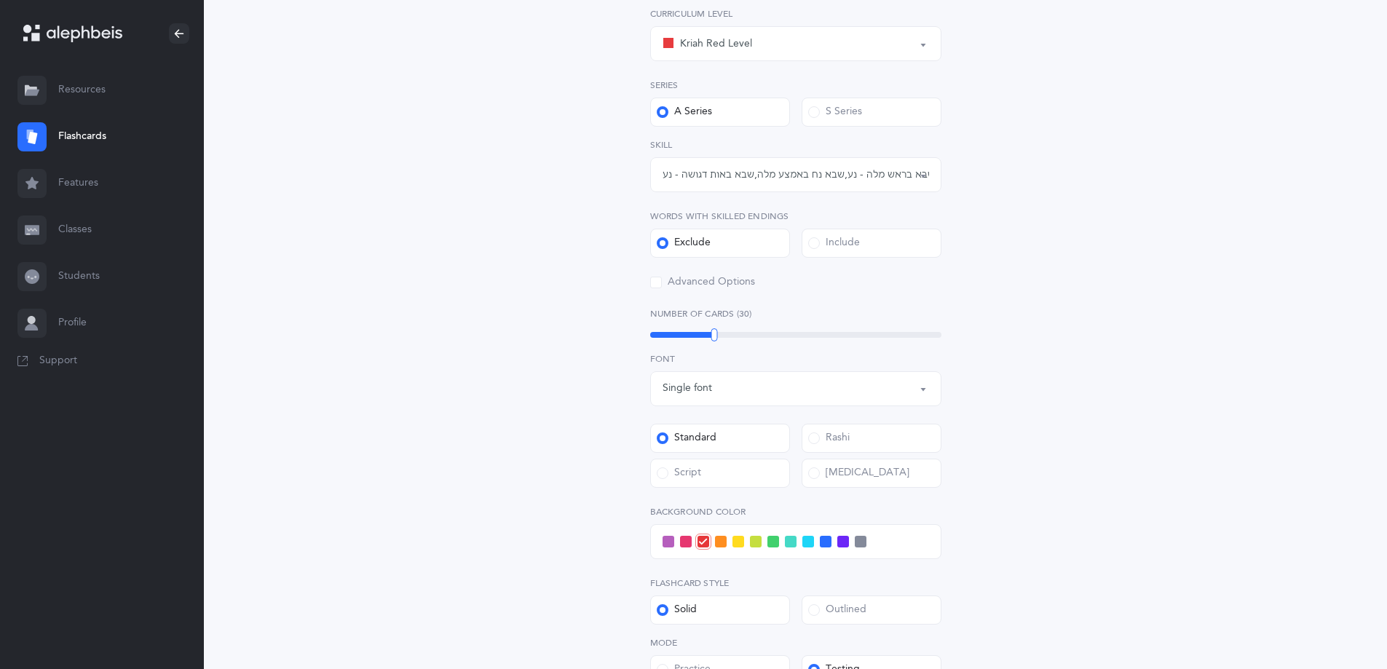
scroll to position [0, 0]
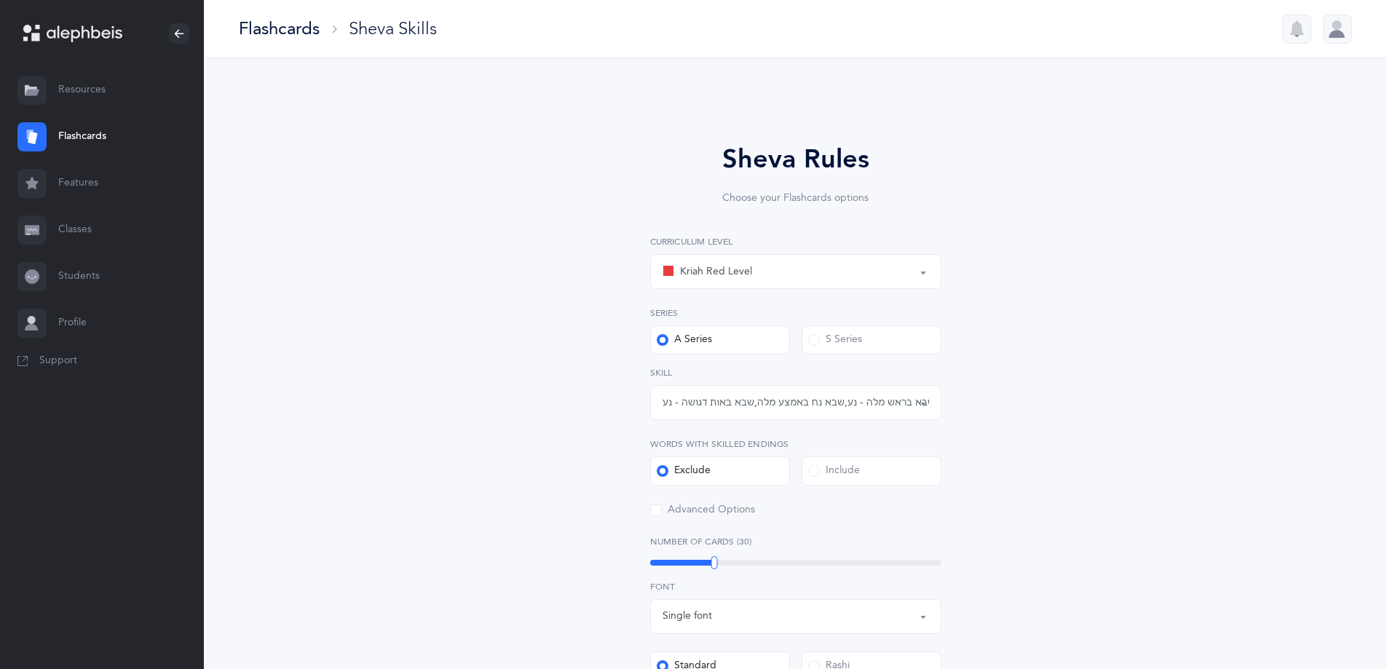
click at [763, 274] on div "Kriah Red Level" at bounding box center [796, 271] width 266 height 25
click at [748, 344] on span "Kriah Orange Level" at bounding box center [734, 344] width 89 height 13
select select "4"
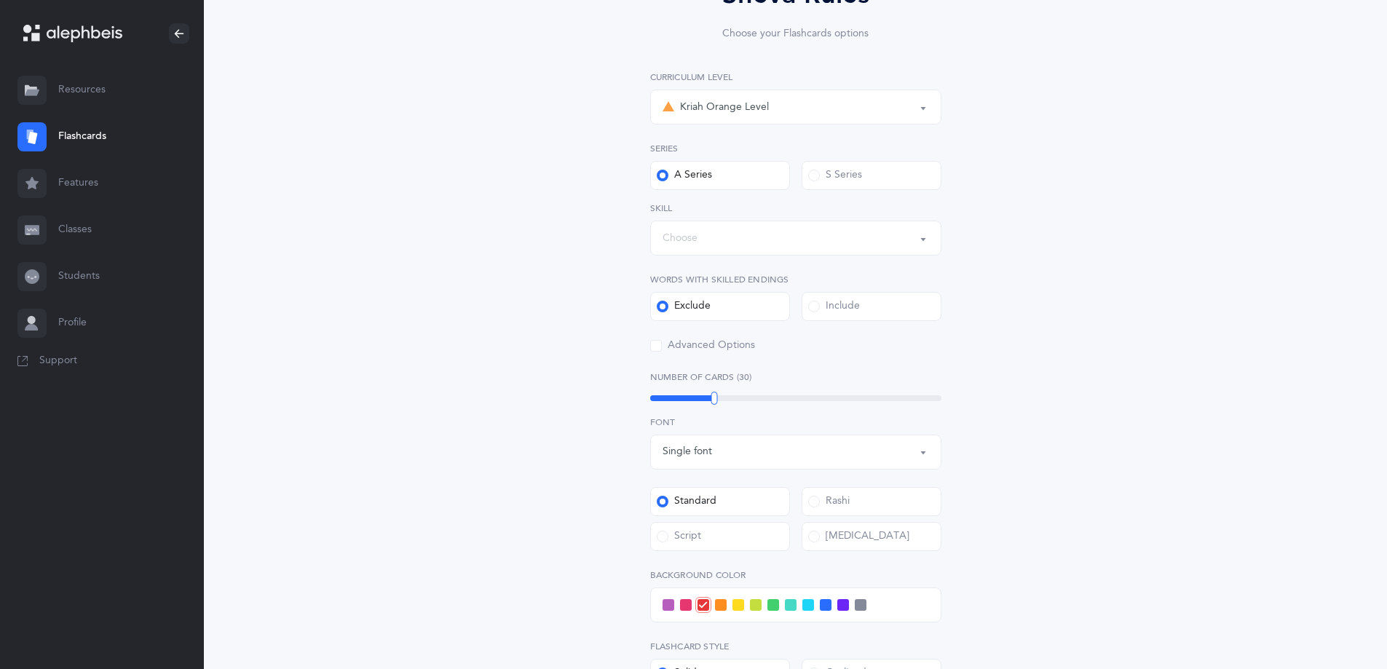
scroll to position [218, 0]
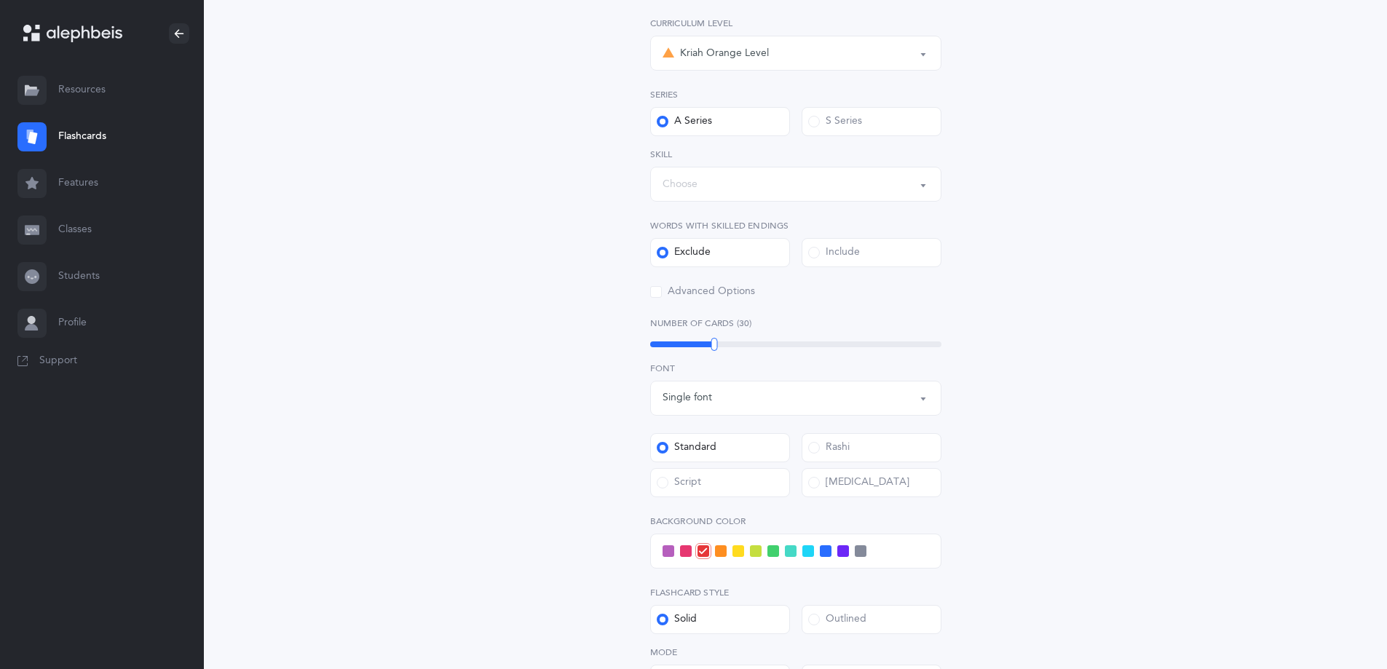
click at [672, 344] on div "30" at bounding box center [795, 344] width 291 height 6
click at [665, 342] on div "17" at bounding box center [795, 344] width 291 height 6
click at [663, 344] on div at bounding box center [666, 344] width 7 height 13
click at [660, 344] on div at bounding box center [663, 344] width 7 height 13
click at [657, 344] on div at bounding box center [659, 344] width 7 height 13
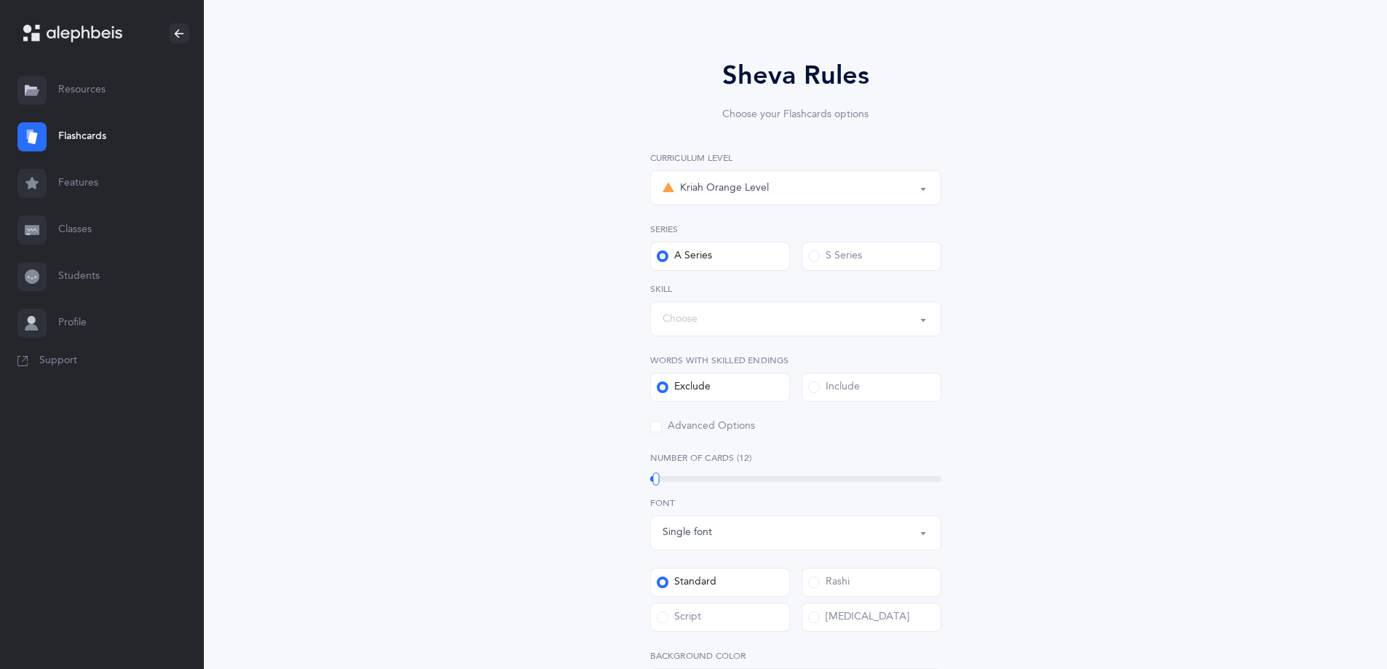
scroll to position [73, 0]
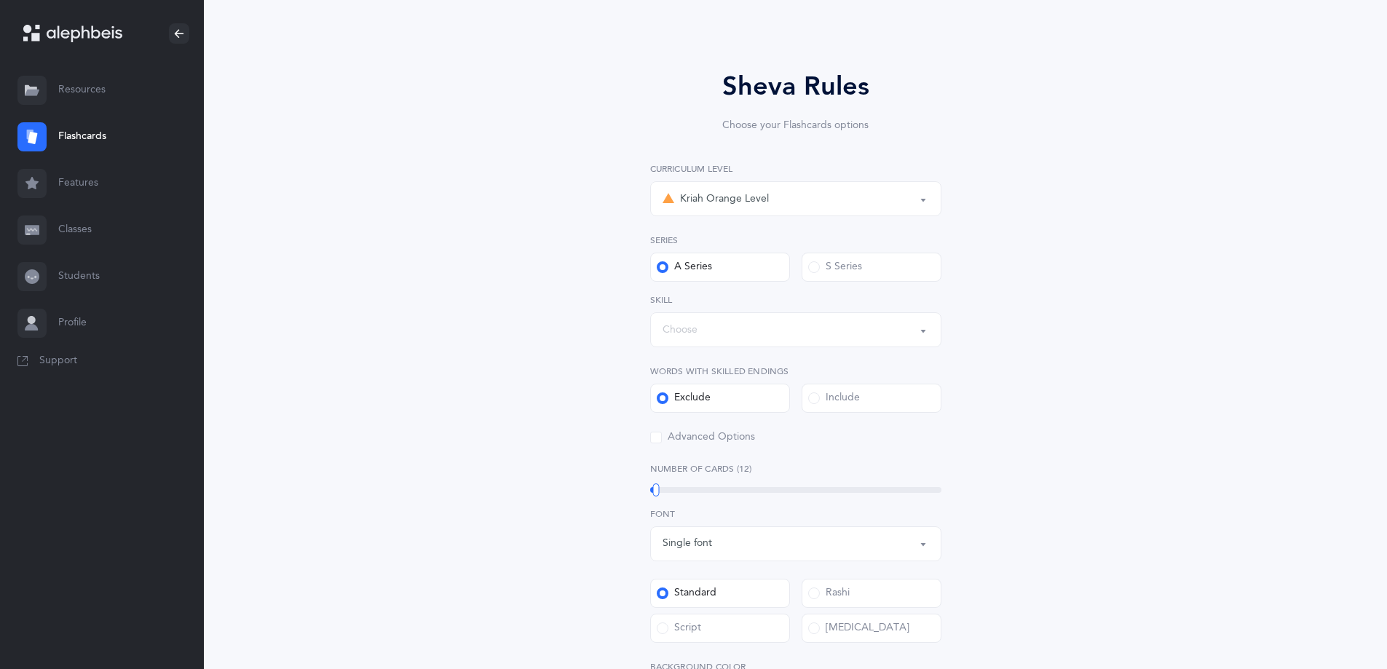
click at [814, 333] on div "Choose" at bounding box center [796, 329] width 266 height 25
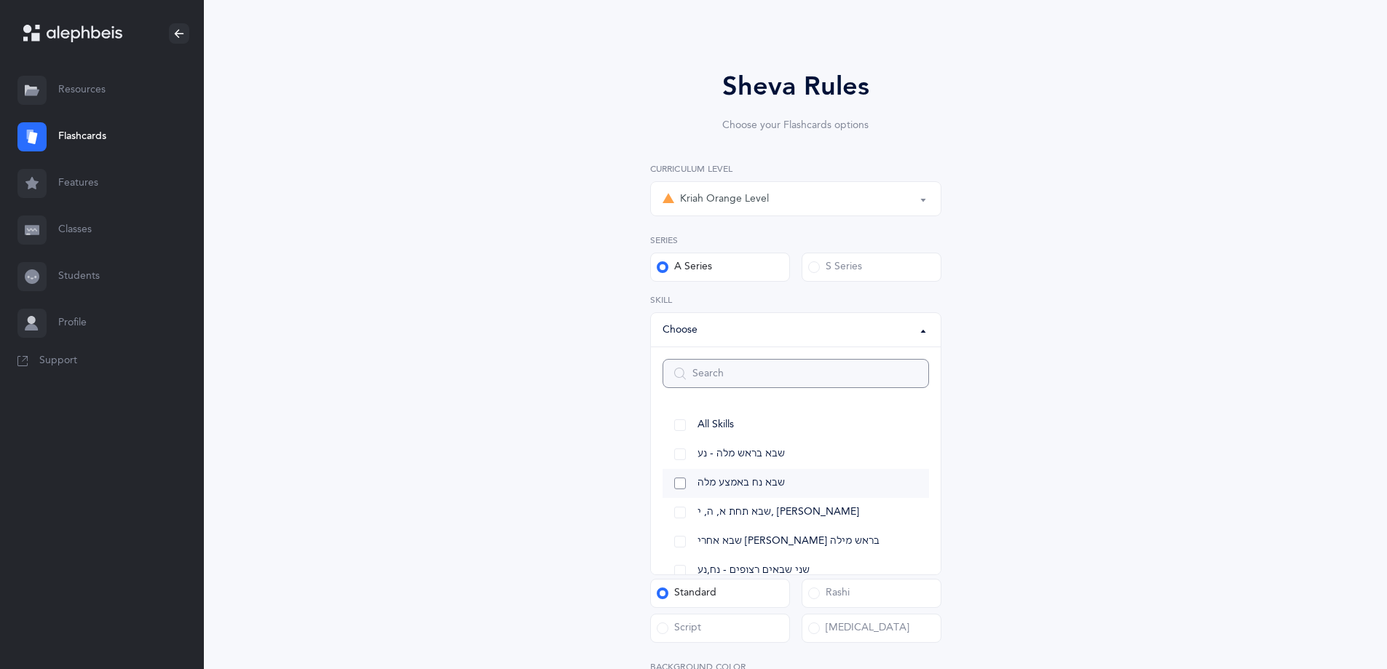
scroll to position [0, 0]
click at [784, 456] on span "שבא בראש מלה - נע" at bounding box center [741, 455] width 87 height 13
select select "12"
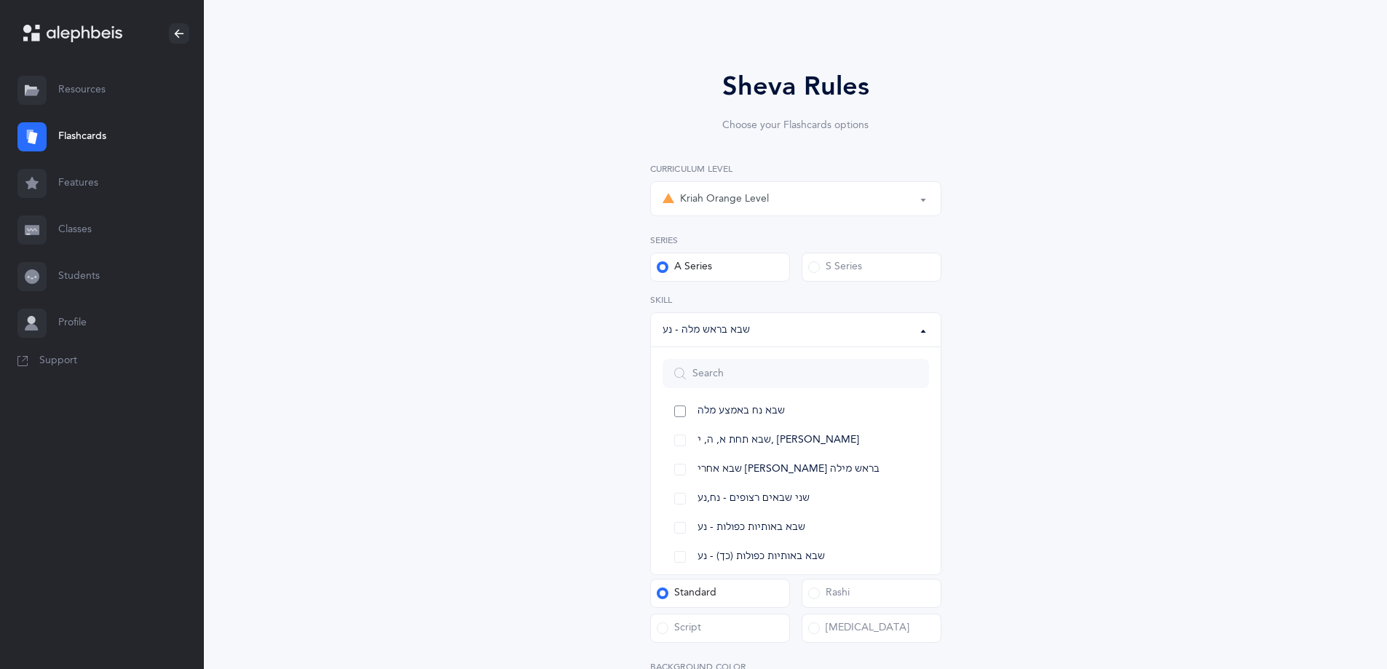
click at [778, 414] on span "שבא נח באמצע מלה" at bounding box center [741, 411] width 87 height 13
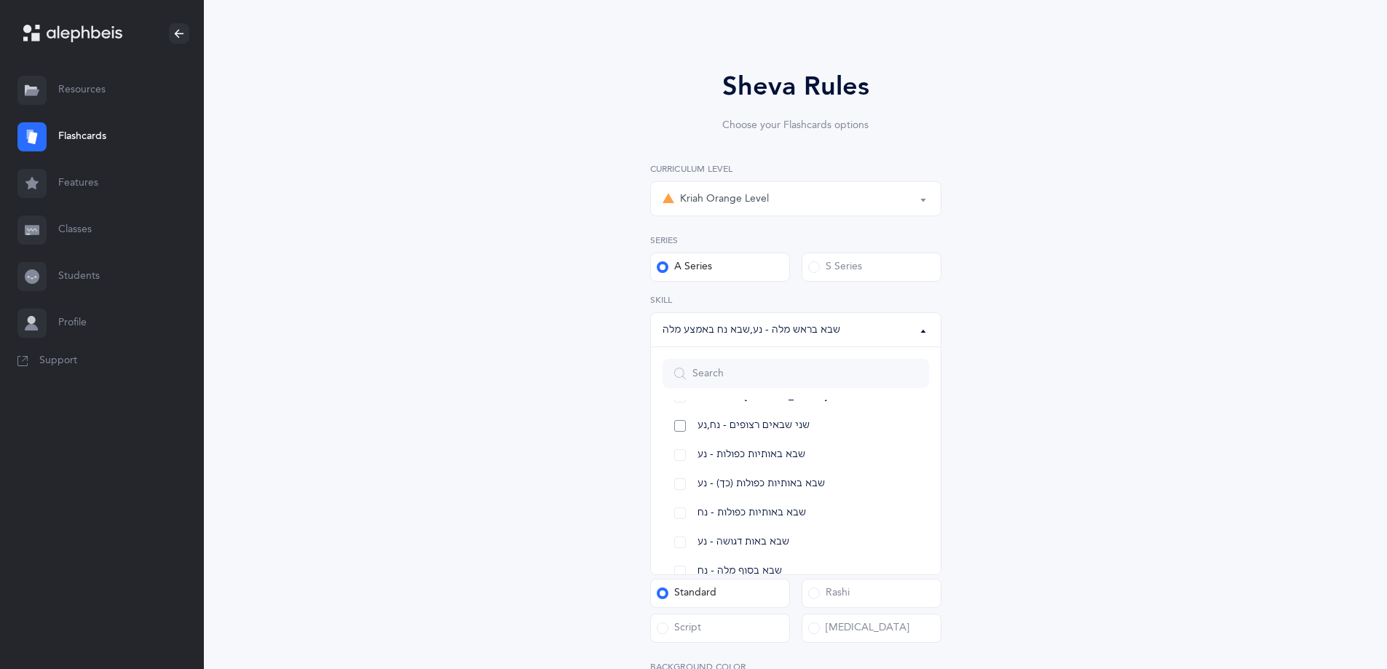
click at [778, 424] on span "שני שבאים רצופים - נח,נע" at bounding box center [754, 425] width 112 height 13
click at [779, 458] on span "שבא באותיות כפולות - נע" at bounding box center [752, 455] width 108 height 13
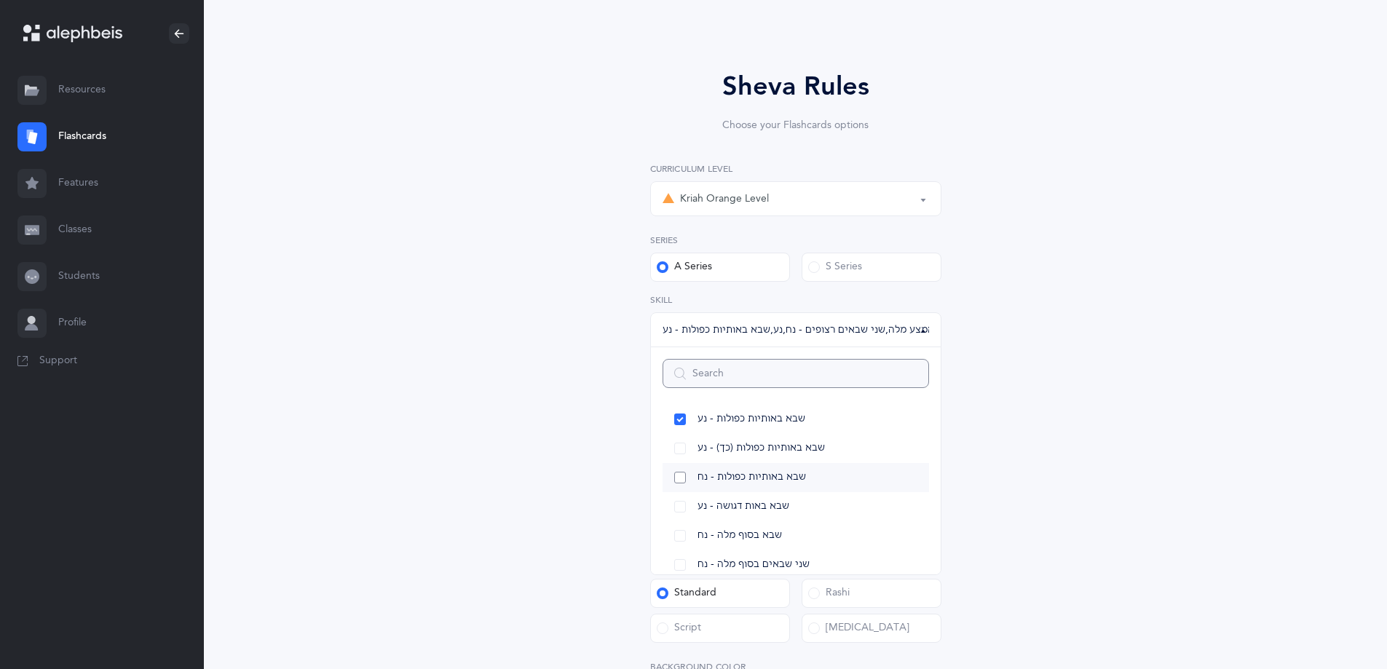
scroll to position [198, 0]
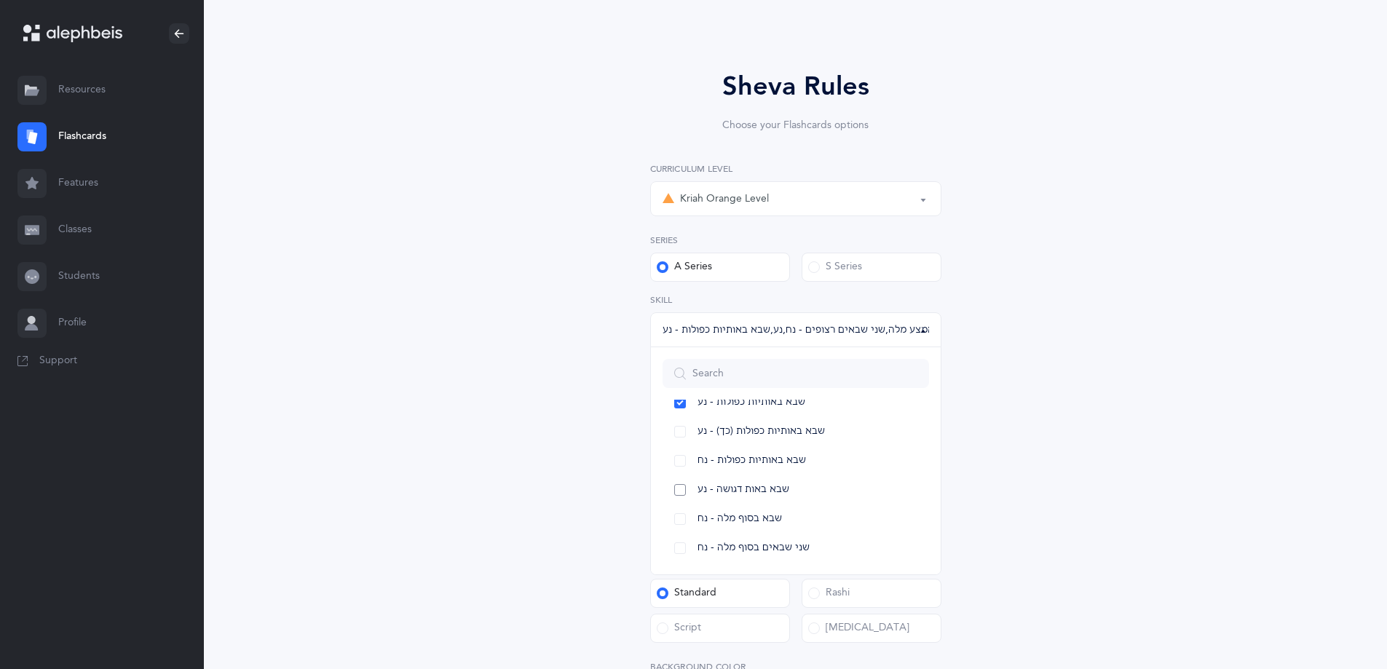
click at [765, 489] on span "שבא באות דגושה - נע" at bounding box center [744, 489] width 92 height 13
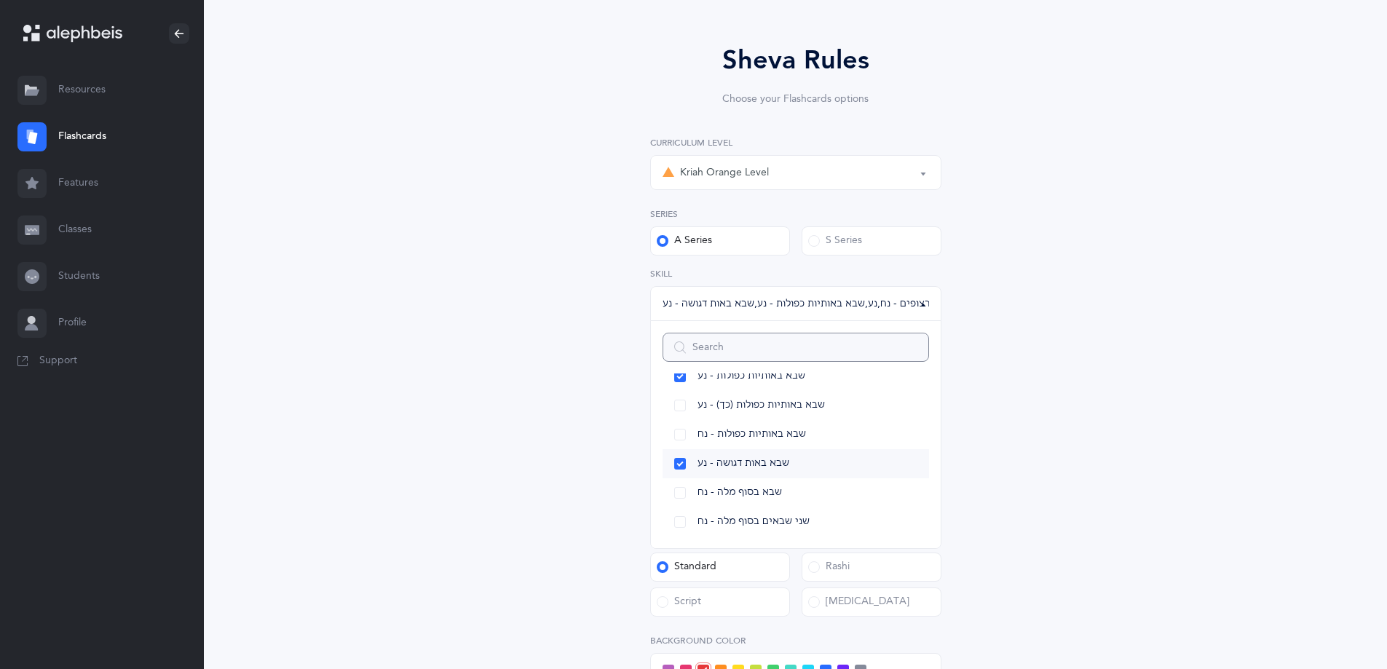
scroll to position [146, 0]
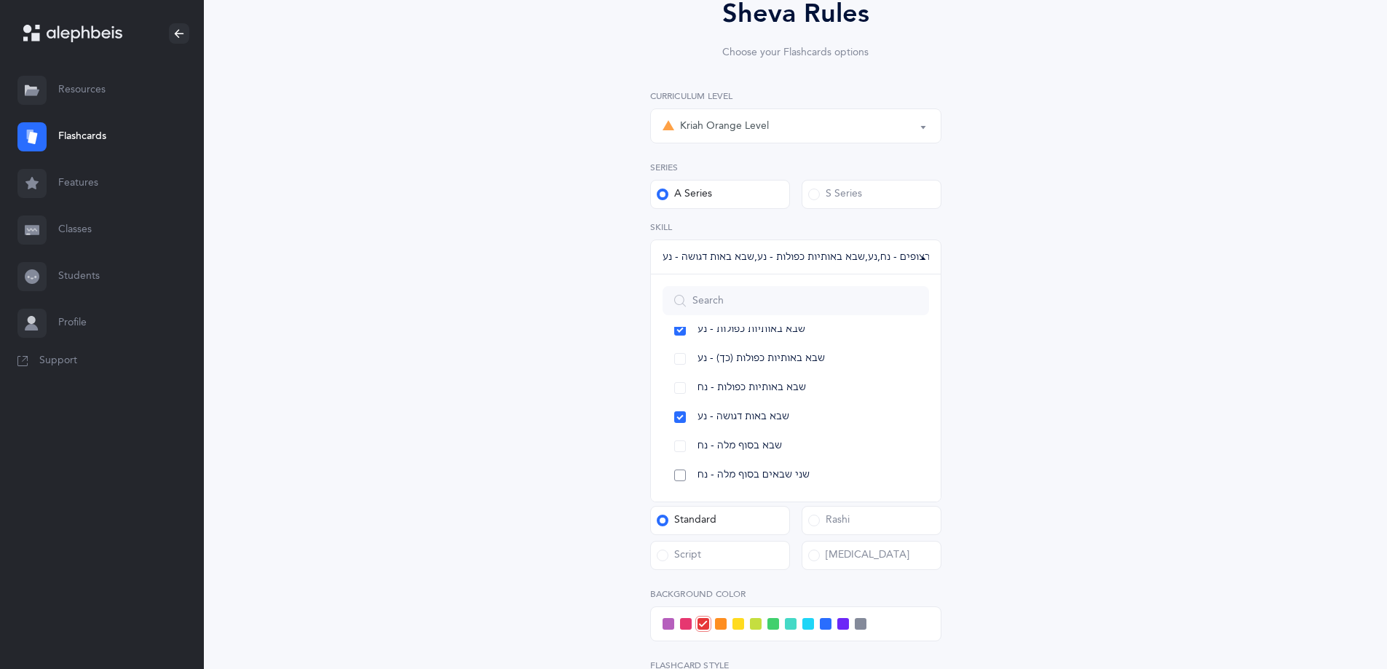
click at [760, 474] on span "שני שבאים בסוף מלה - נח" at bounding box center [754, 475] width 112 height 13
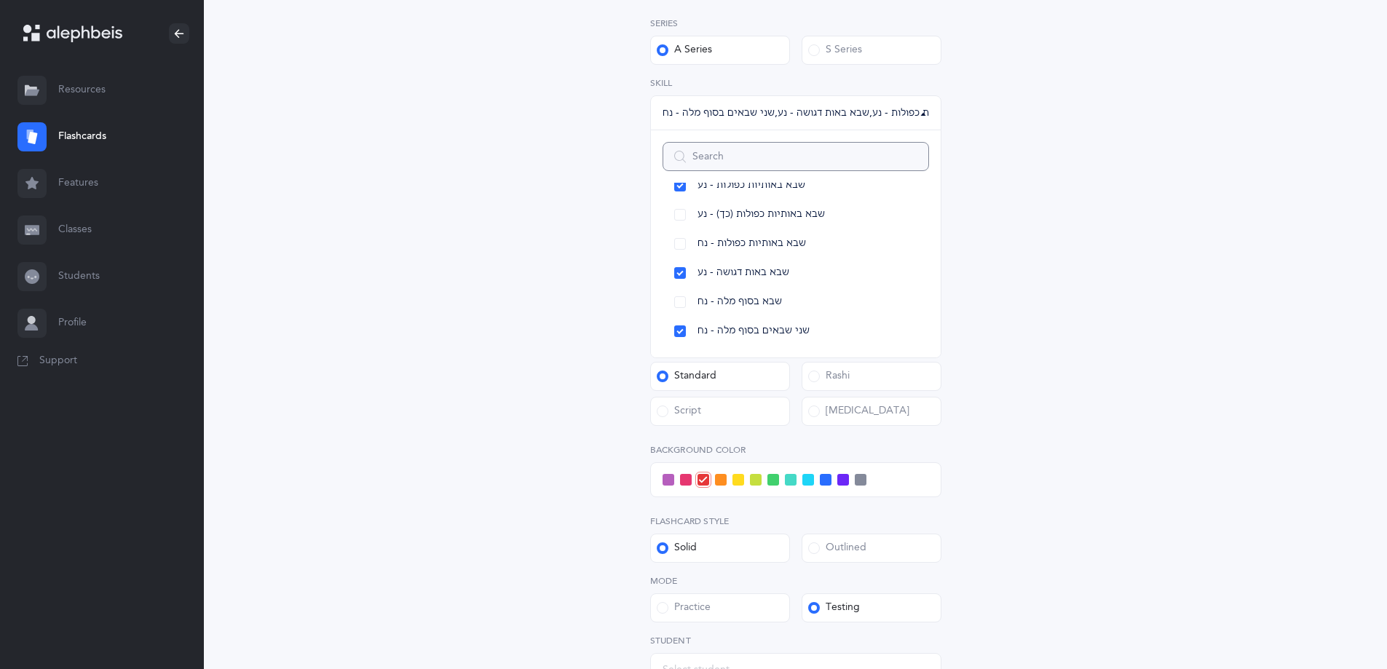
scroll to position [291, 0]
click at [1085, 458] on div "Sheva Rules Choose your Flashcards options Kriah Red Level Kriah Orange Level K…" at bounding box center [796, 311] width 664 height 1007
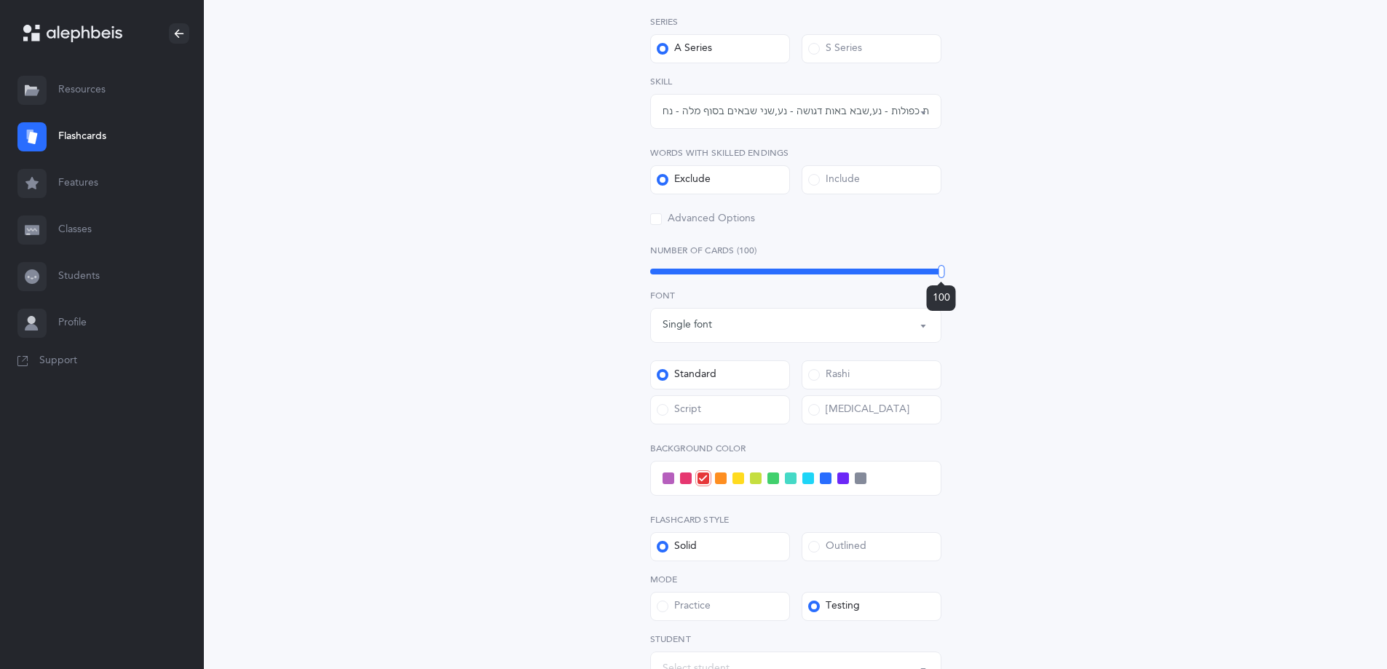
drag, startPoint x: 656, startPoint y: 266, endPoint x: 957, endPoint y: 274, distance: 301.5
click at [957, 274] on div "Sheva Rules Choose your Flashcards options Kriah Red Level Kriah Orange Level K…" at bounding box center [795, 303] width 373 height 908
drag, startPoint x: 939, startPoint y: 273, endPoint x: 912, endPoint y: 271, distance: 27.0
click at [912, 271] on div at bounding box center [912, 271] width 7 height 13
drag, startPoint x: 895, startPoint y: 269, endPoint x: 834, endPoint y: 261, distance: 61.6
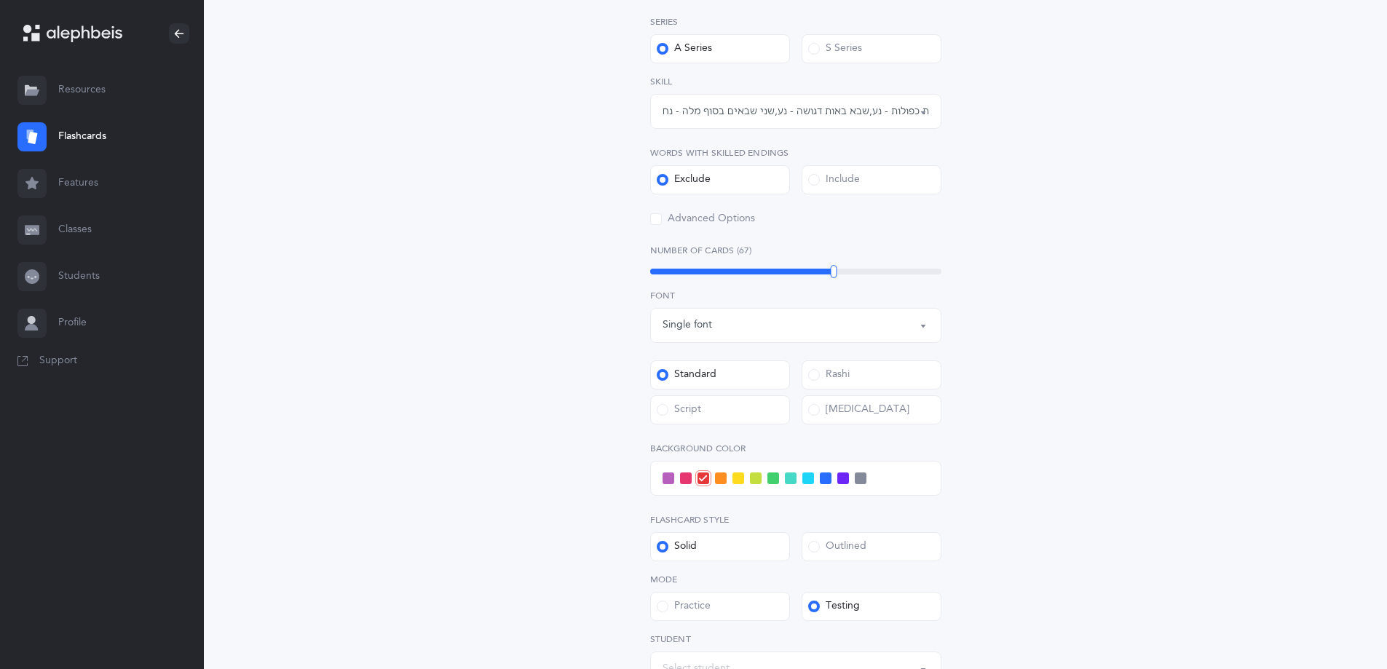
click at [834, 261] on div "Number of Cards (67) 67" at bounding box center [795, 260] width 291 height 33
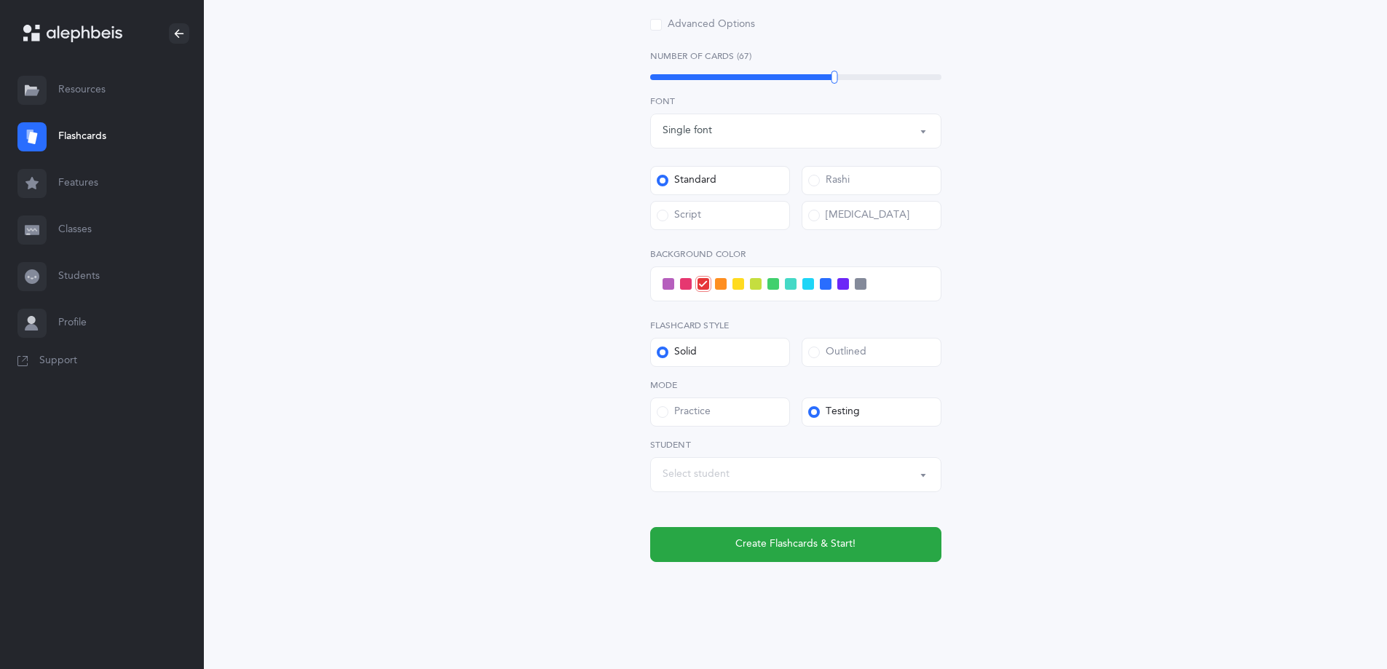
scroll to position [495, 0]
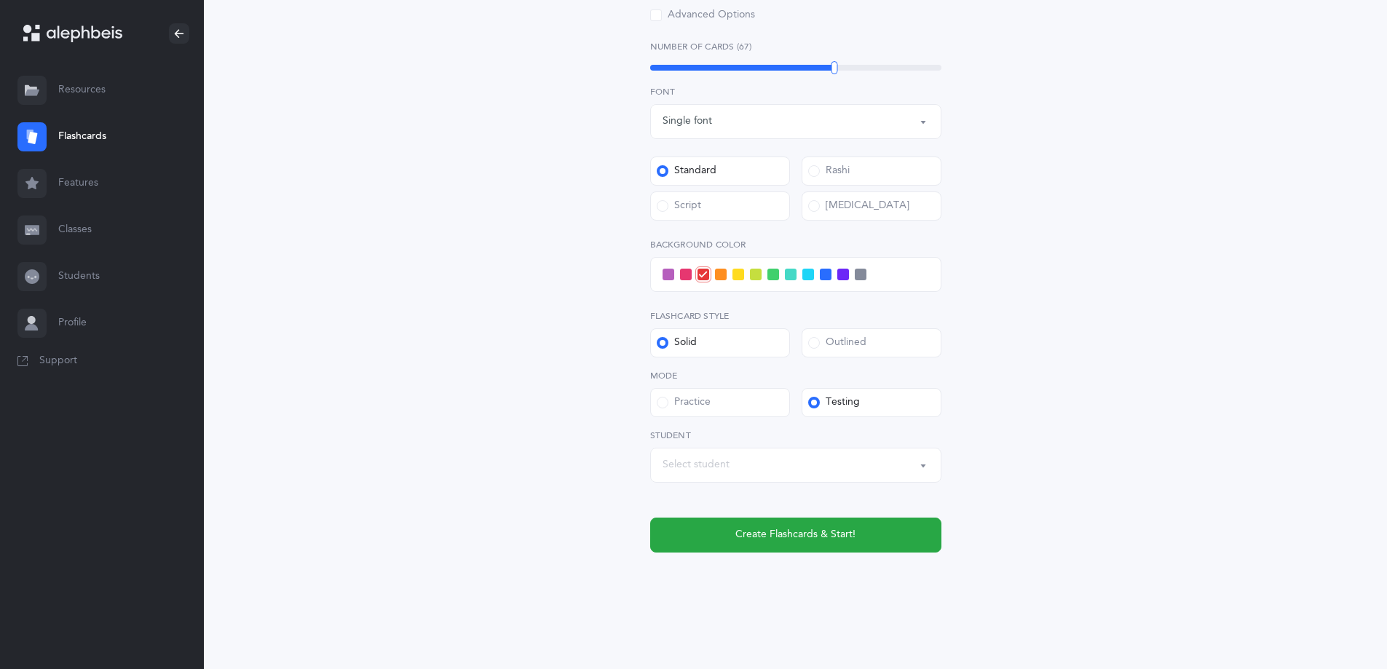
click at [821, 276] on span at bounding box center [826, 275] width 12 height 12
click at [0, 0] on input "checkbox" at bounding box center [0, 0] width 0 height 0
click at [798, 538] on span "Create Flashcards & Start!" at bounding box center [795, 534] width 120 height 15
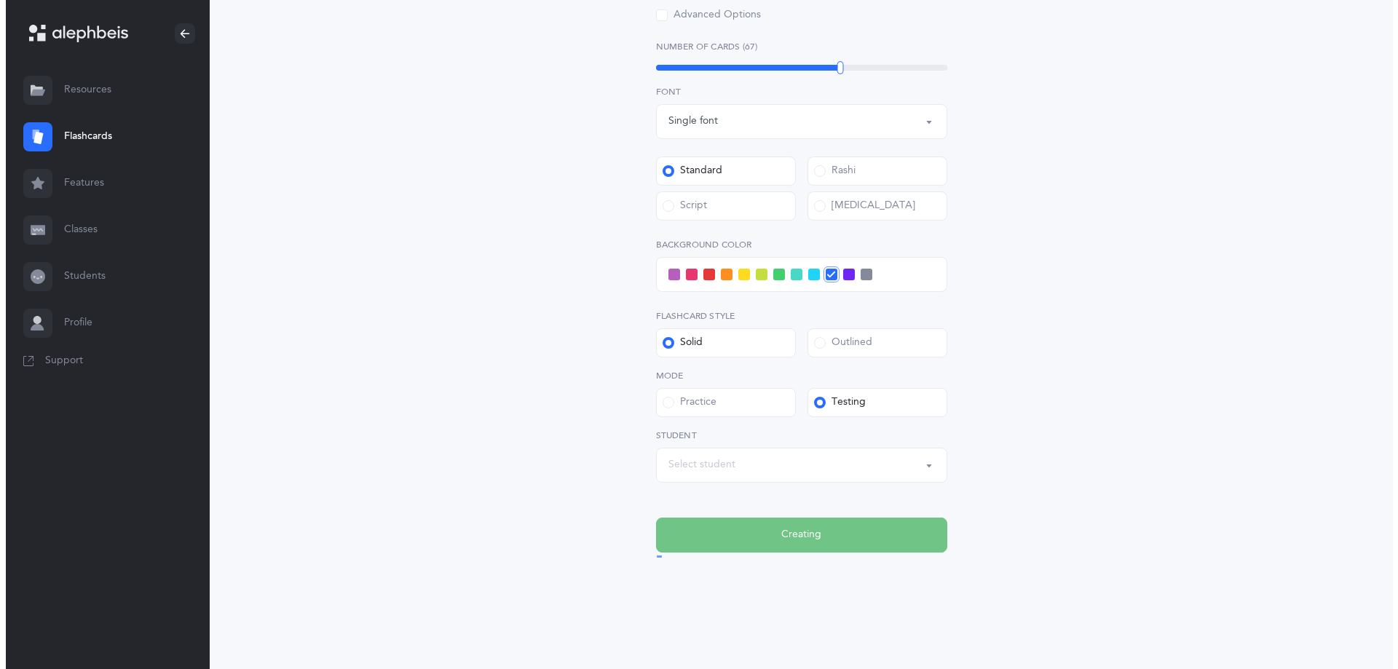
scroll to position [0, 0]
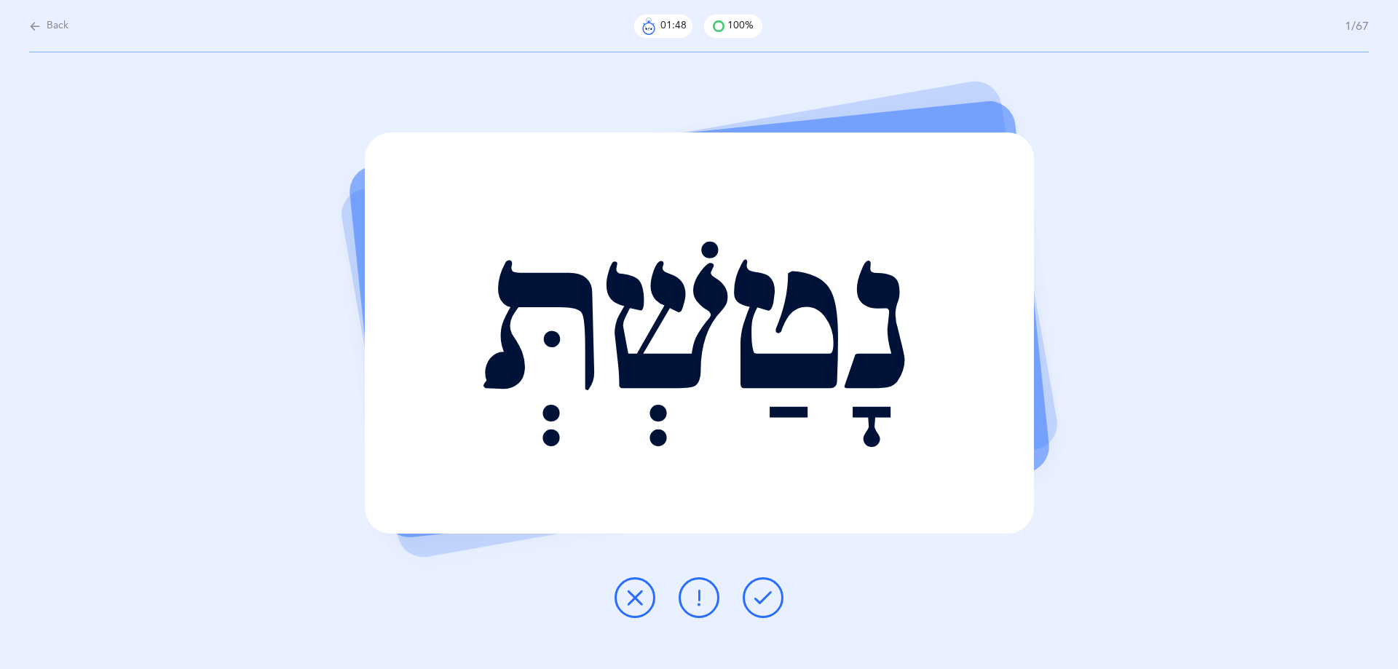
click at [635, 597] on icon at bounding box center [634, 597] width 17 height 17
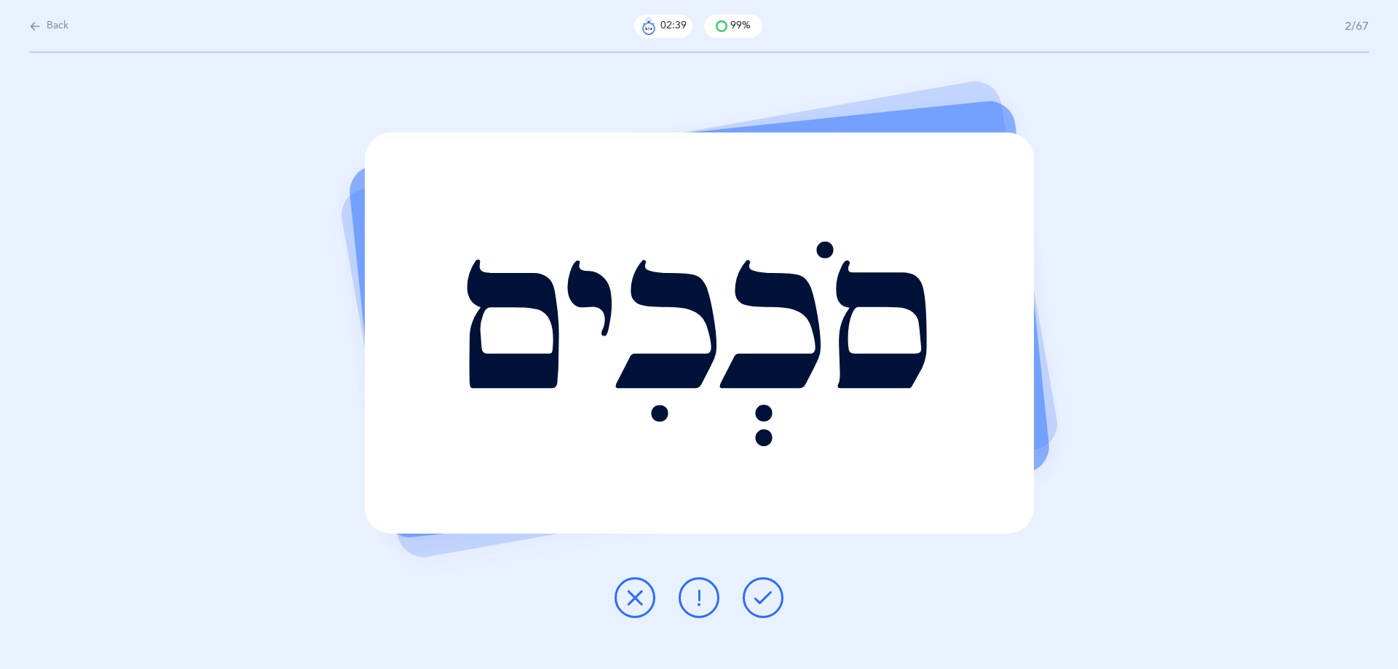
click at [757, 588] on button at bounding box center [763, 597] width 41 height 41
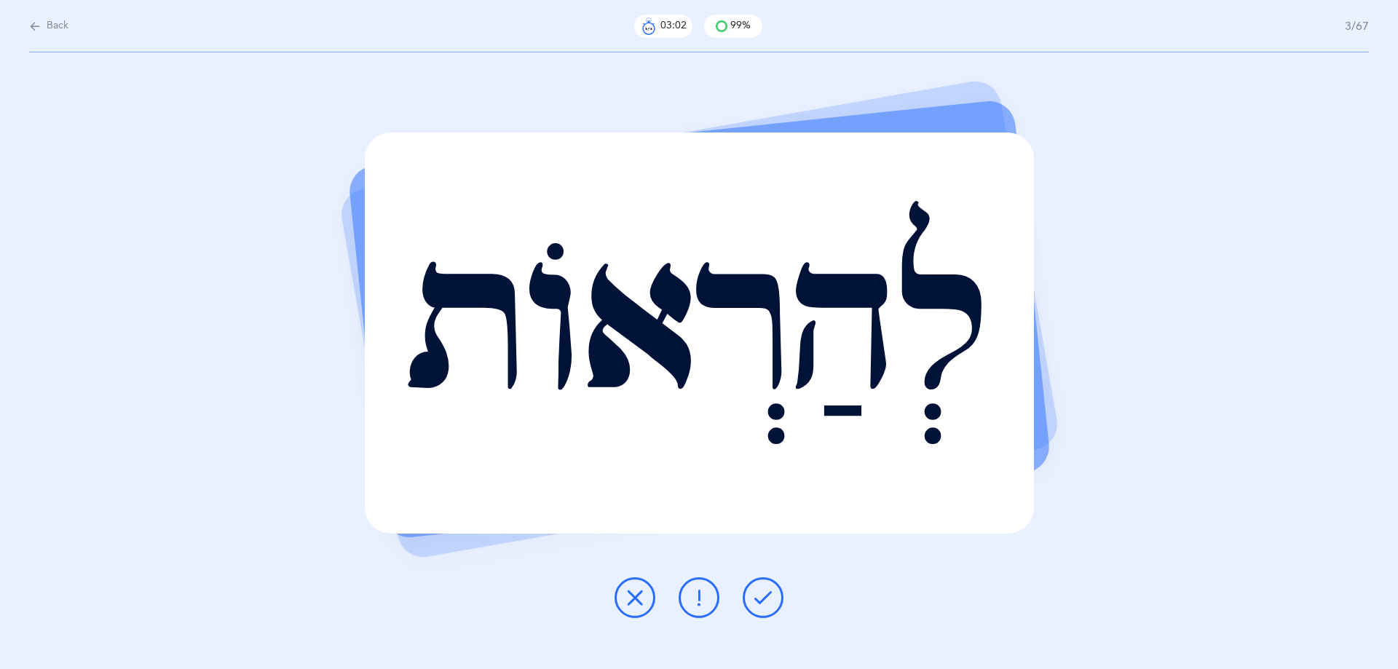
click at [761, 594] on icon at bounding box center [762, 597] width 17 height 17
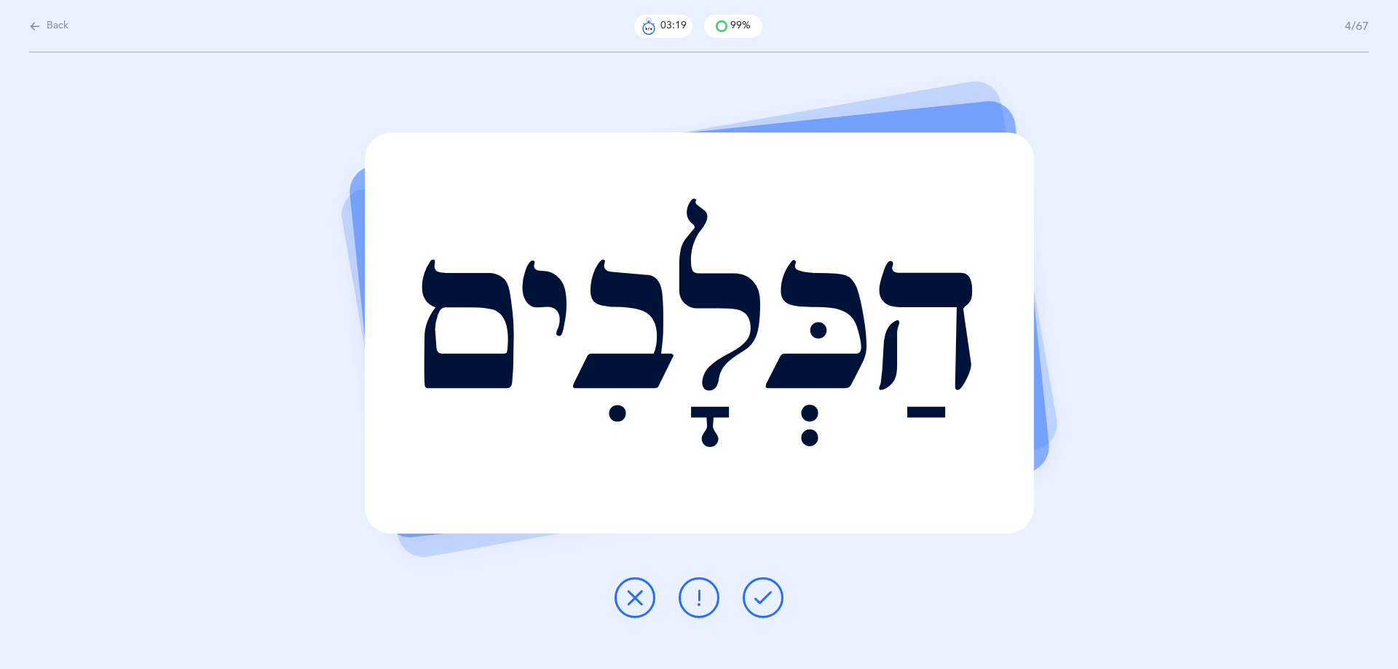
click at [761, 594] on icon at bounding box center [762, 597] width 17 height 17
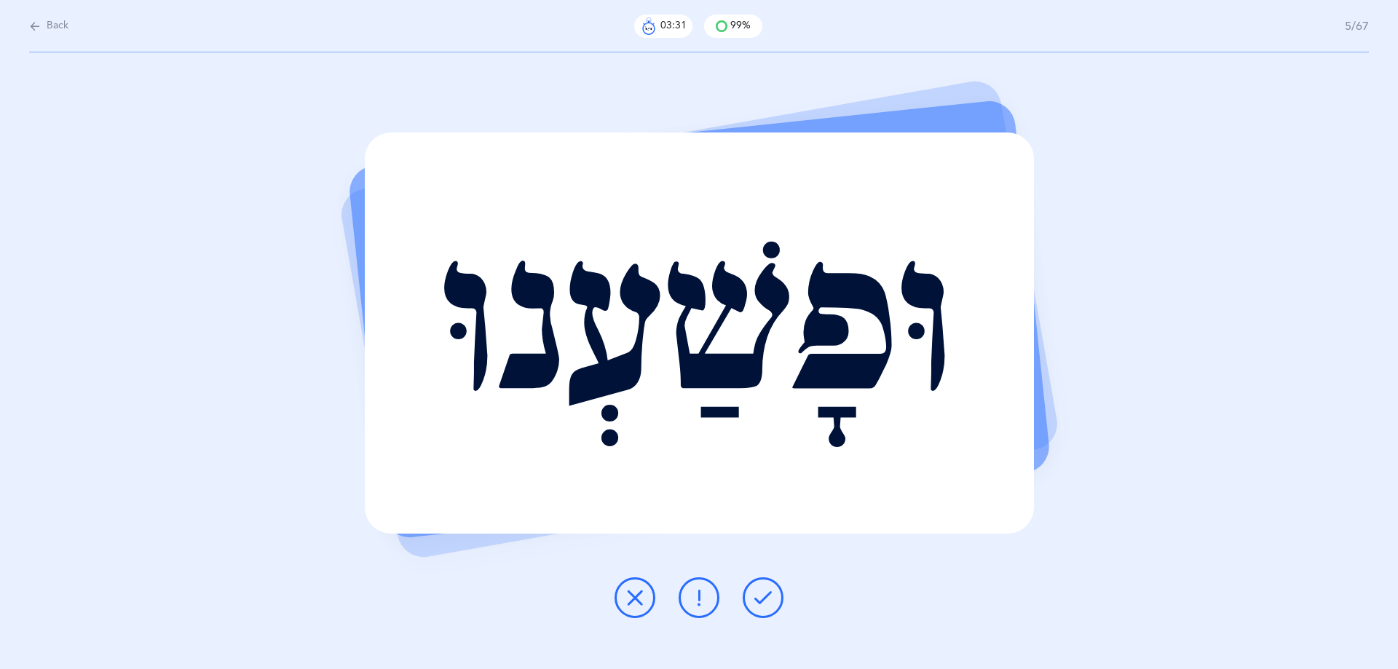
click at [761, 594] on icon at bounding box center [762, 597] width 17 height 17
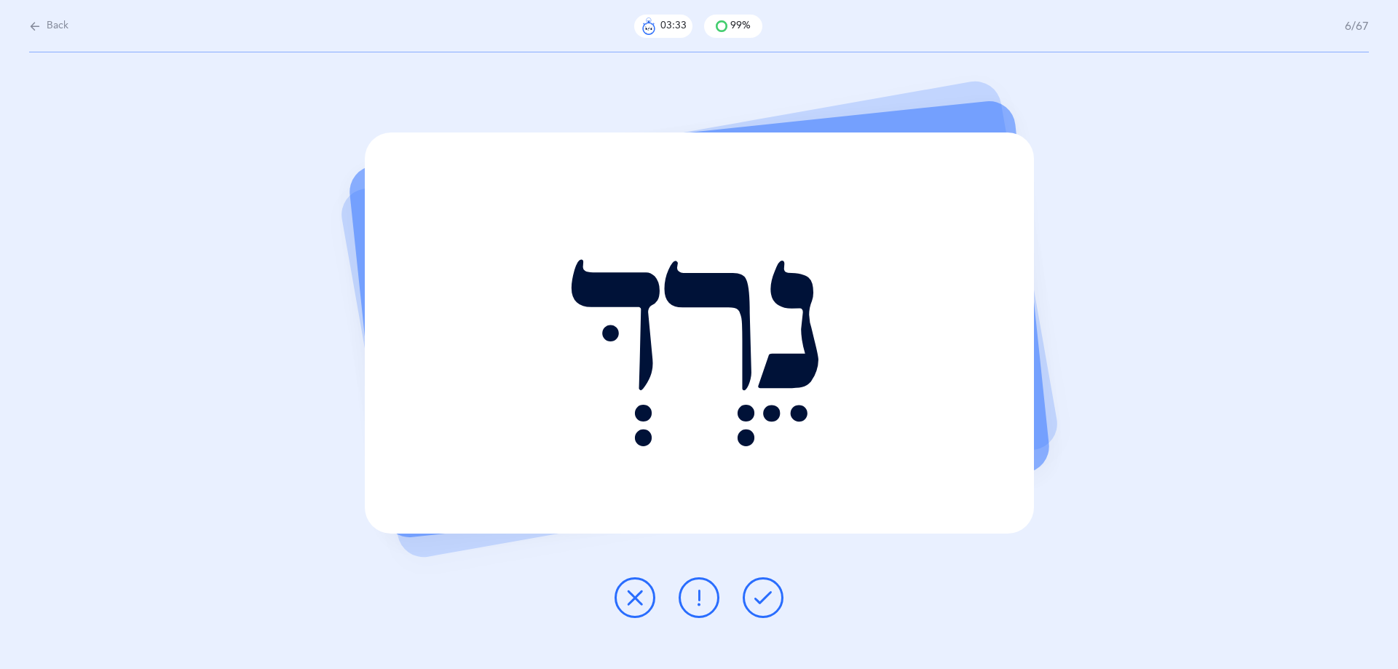
click at [761, 594] on icon at bounding box center [762, 597] width 17 height 17
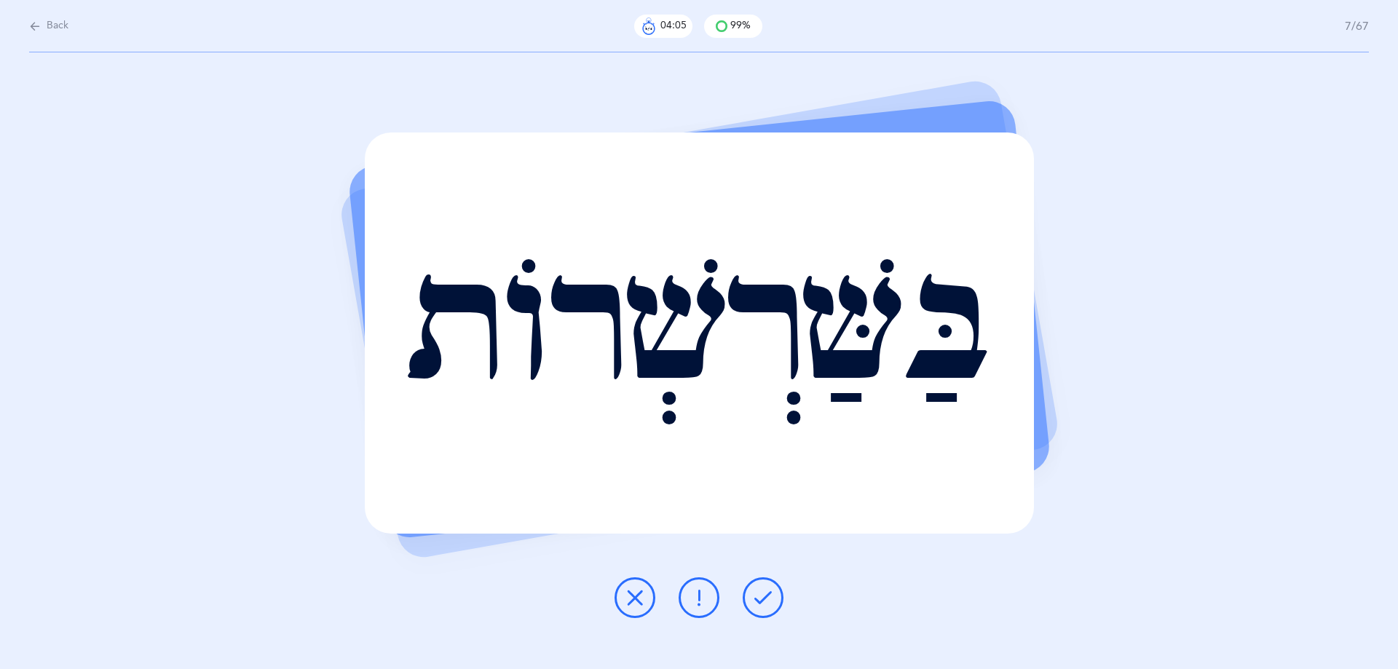
click at [765, 599] on icon at bounding box center [762, 597] width 17 height 17
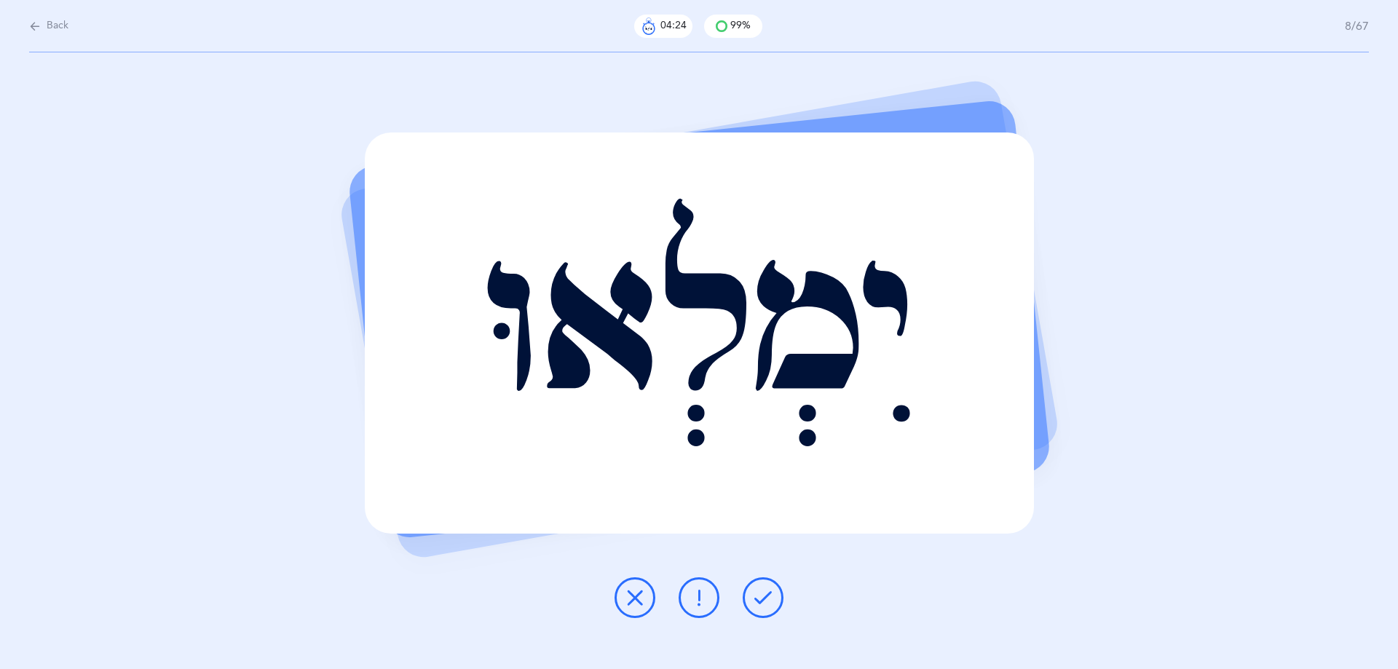
click at [765, 599] on icon at bounding box center [762, 597] width 17 height 17
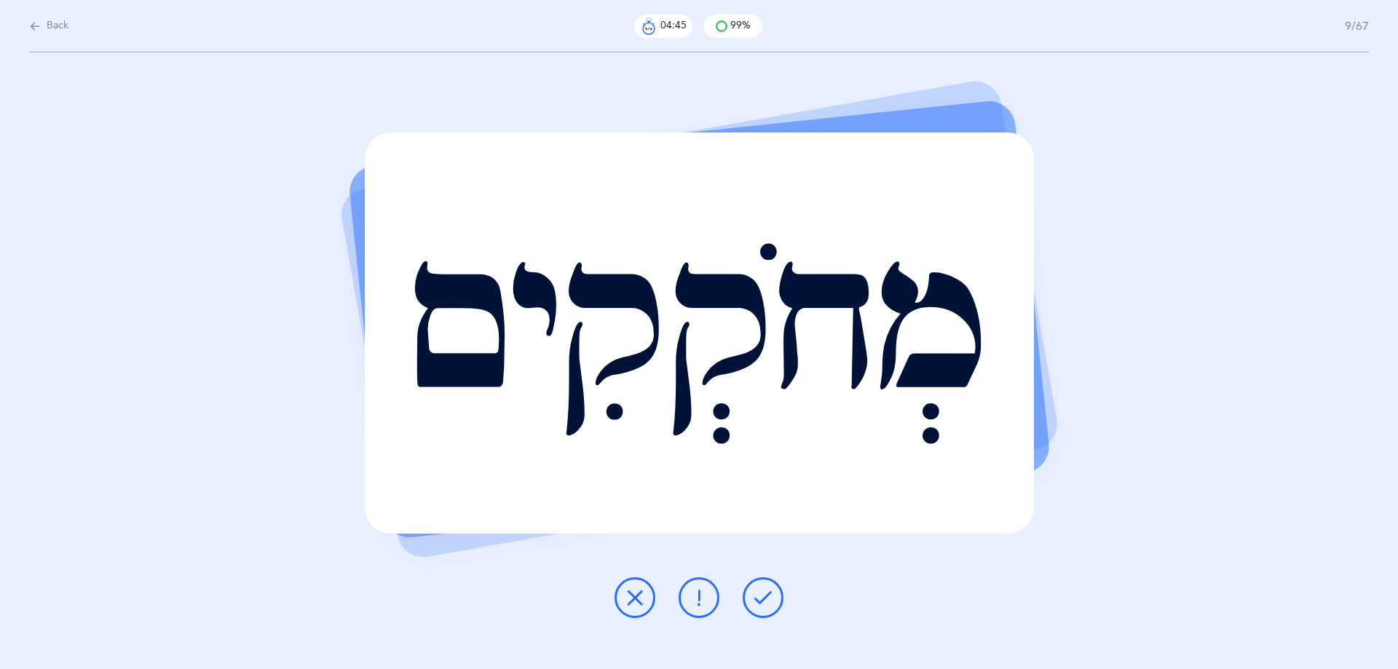
click at [765, 599] on icon at bounding box center [762, 597] width 17 height 17
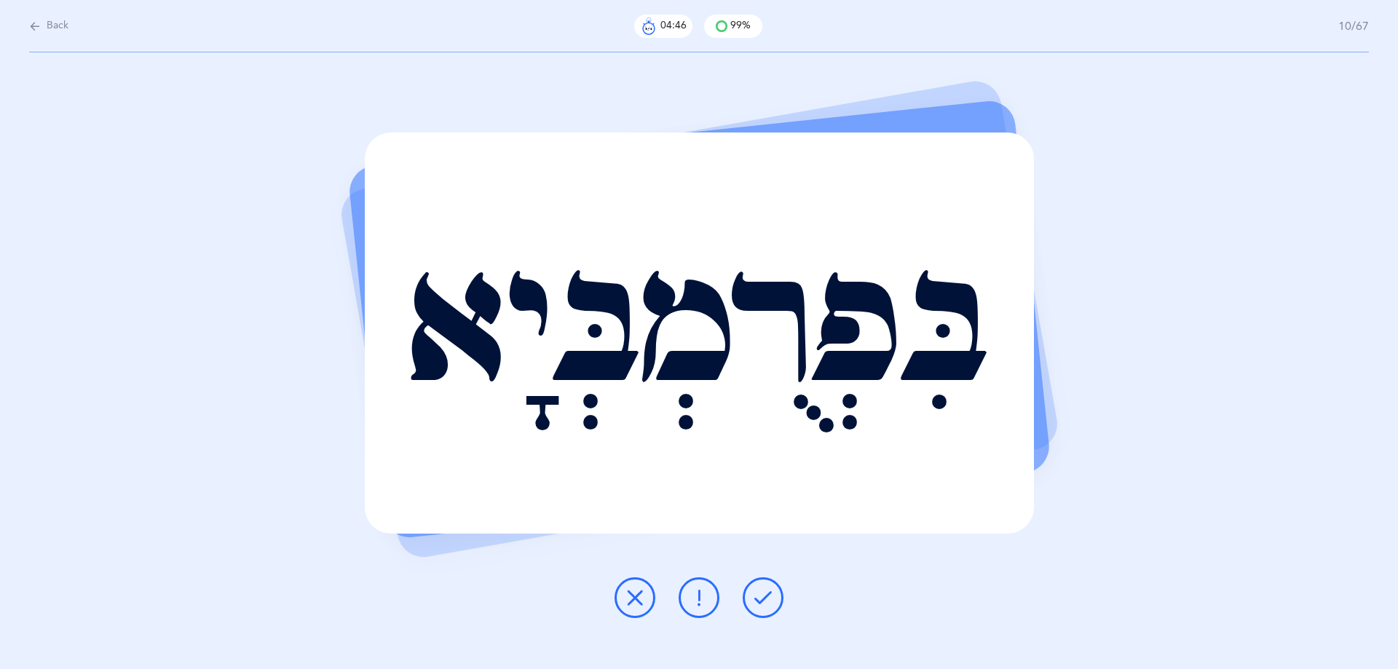
click at [765, 599] on icon at bounding box center [762, 597] width 17 height 17
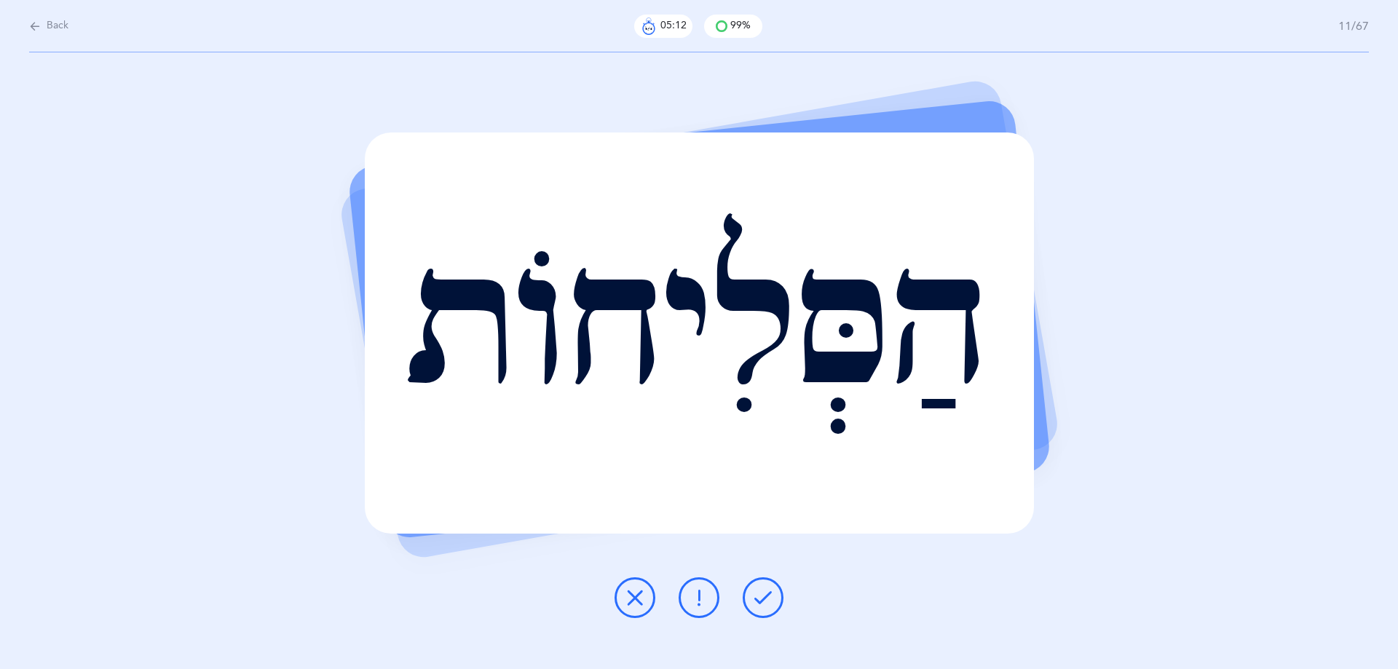
click at [765, 599] on icon at bounding box center [762, 597] width 17 height 17
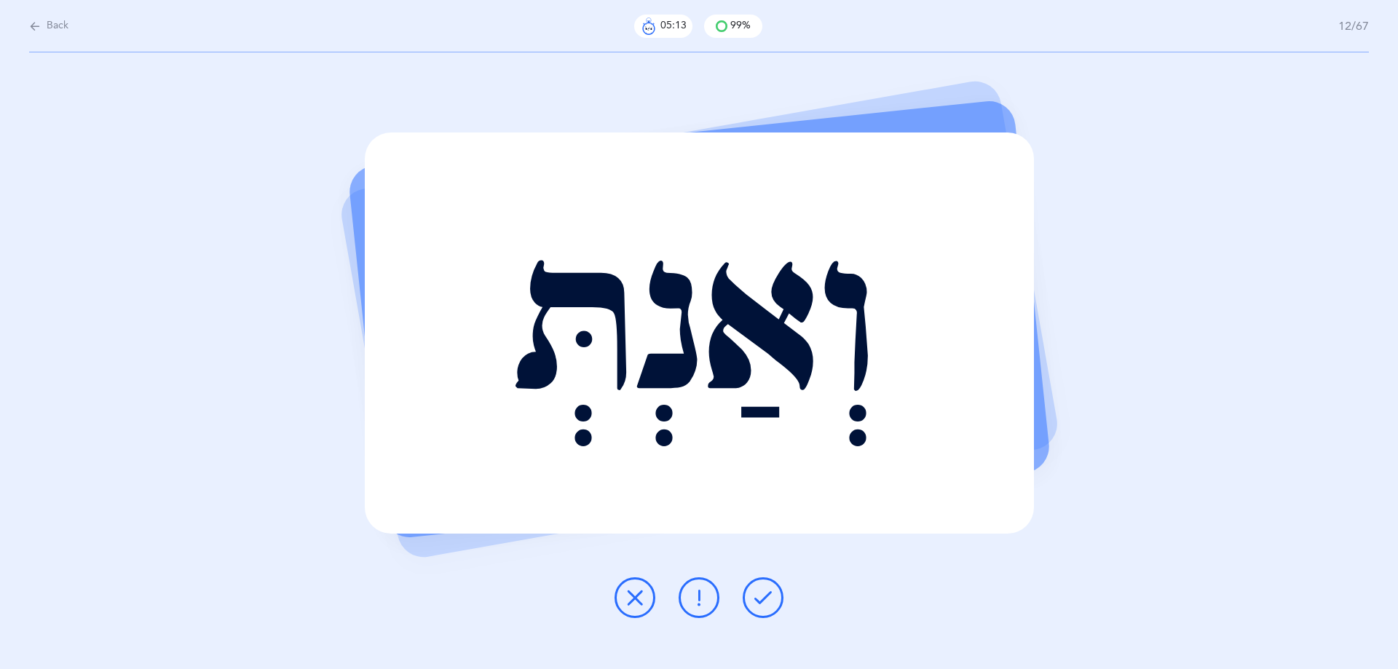
click at [765, 599] on icon at bounding box center [762, 597] width 17 height 17
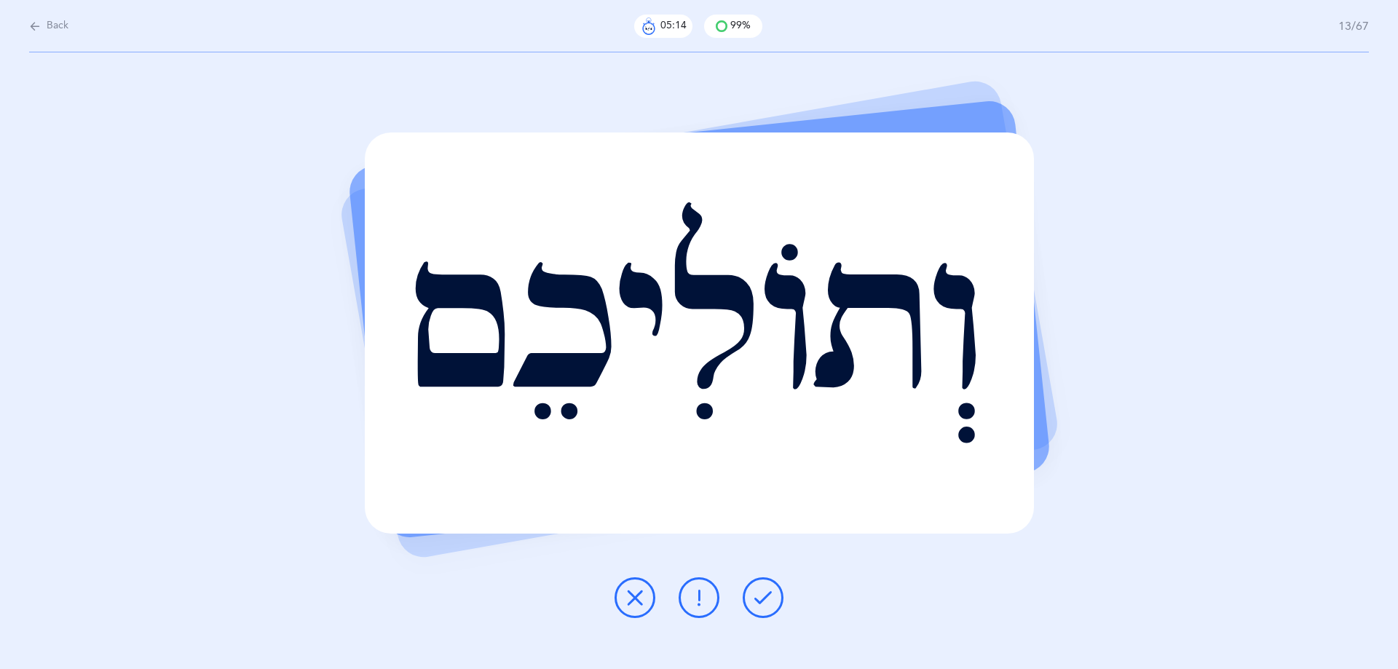
click at [765, 599] on icon at bounding box center [762, 597] width 17 height 17
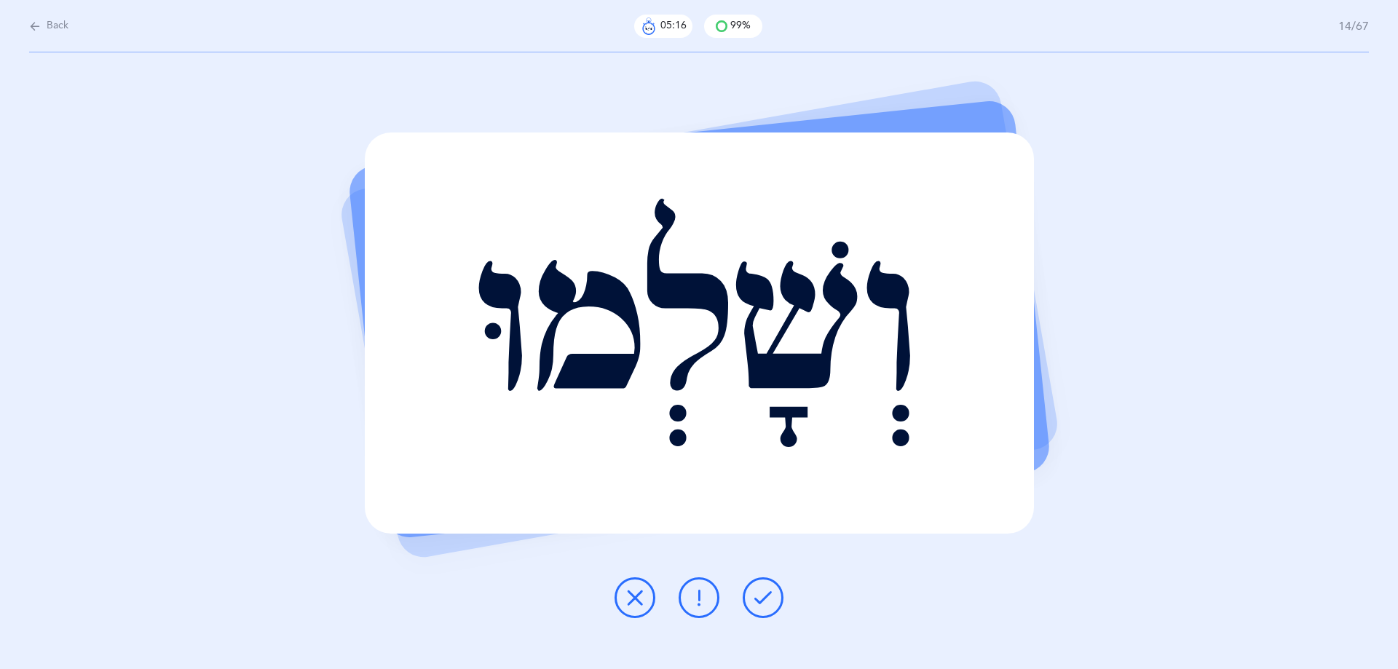
click at [765, 599] on icon at bounding box center [762, 597] width 17 height 17
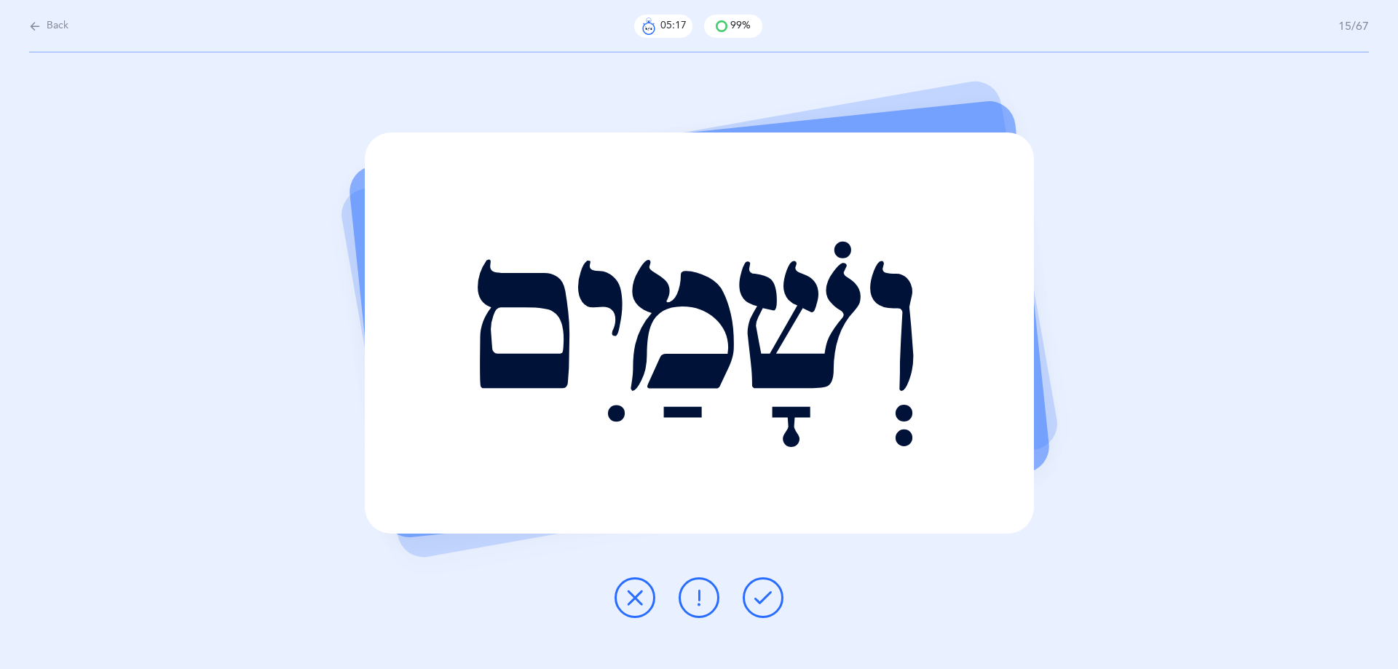
click at [765, 599] on icon at bounding box center [762, 597] width 17 height 17
